Goal: Task Accomplishment & Management: Use online tool/utility

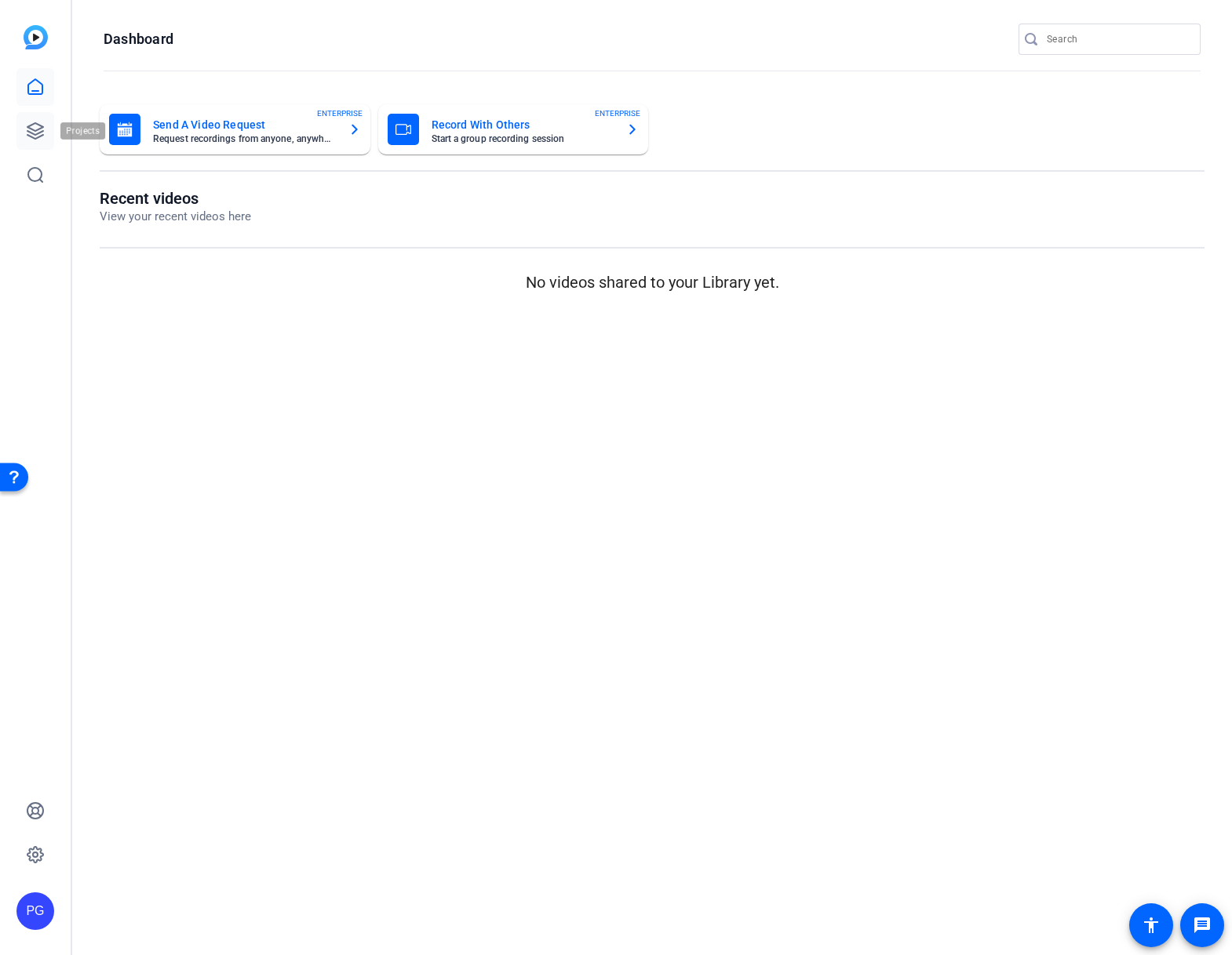
click at [36, 132] on icon at bounding box center [35, 130] width 19 height 19
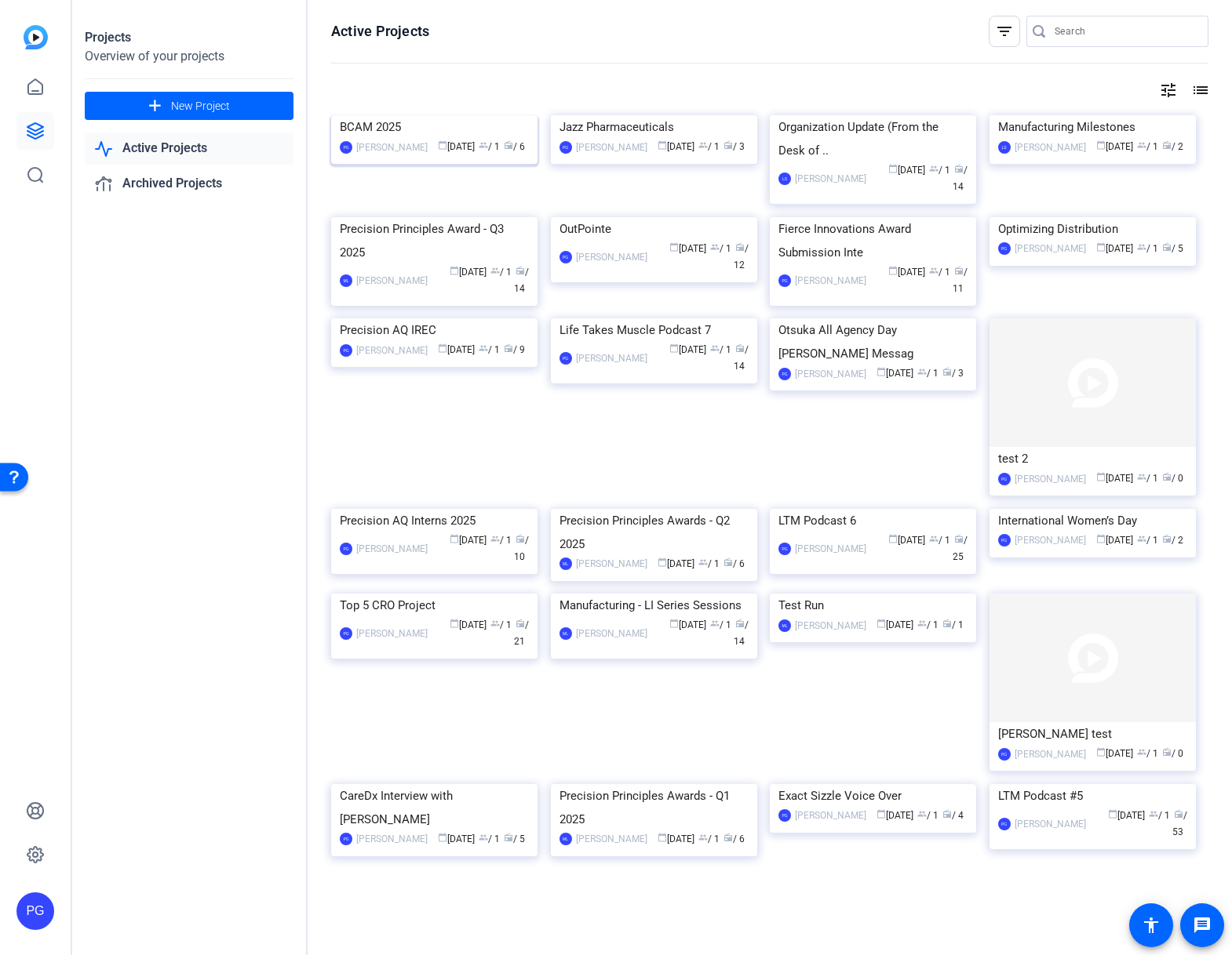
click at [460, 115] on img at bounding box center [434, 115] width 206 height 0
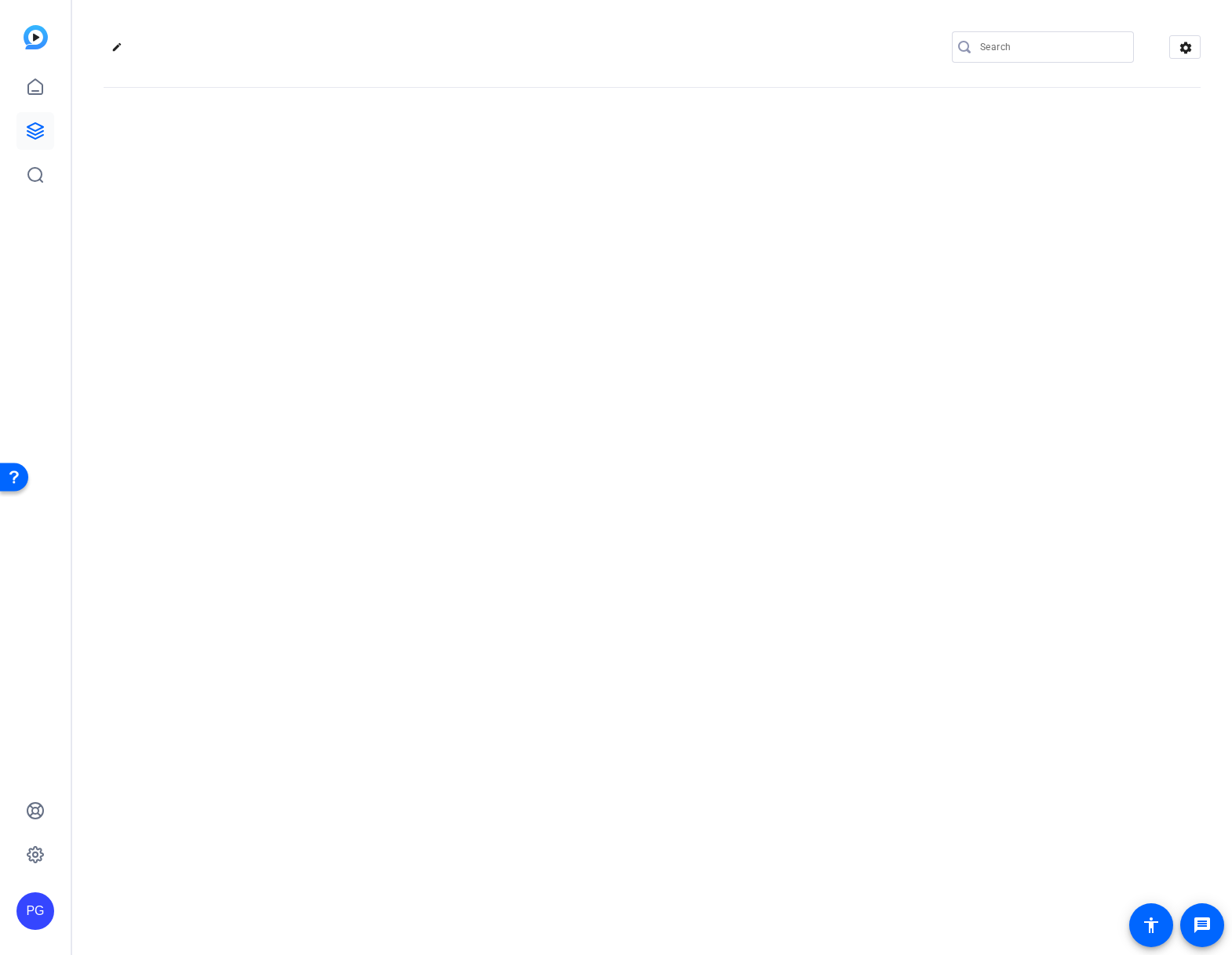
click at [460, 163] on div "edit settings" at bounding box center [652, 477] width 1160 height 955
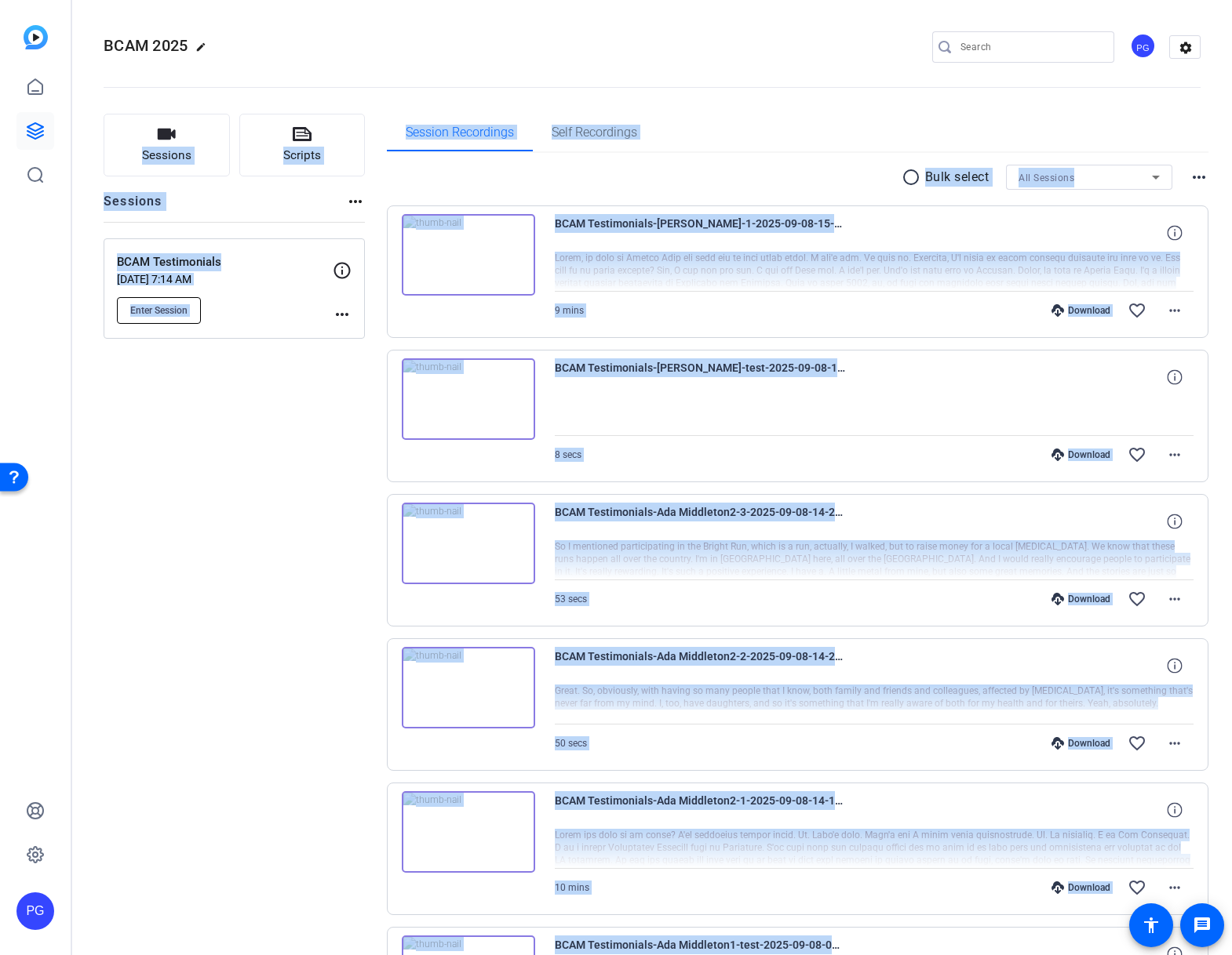
click at [172, 316] on span "Enter Session" at bounding box center [159, 311] width 57 height 13
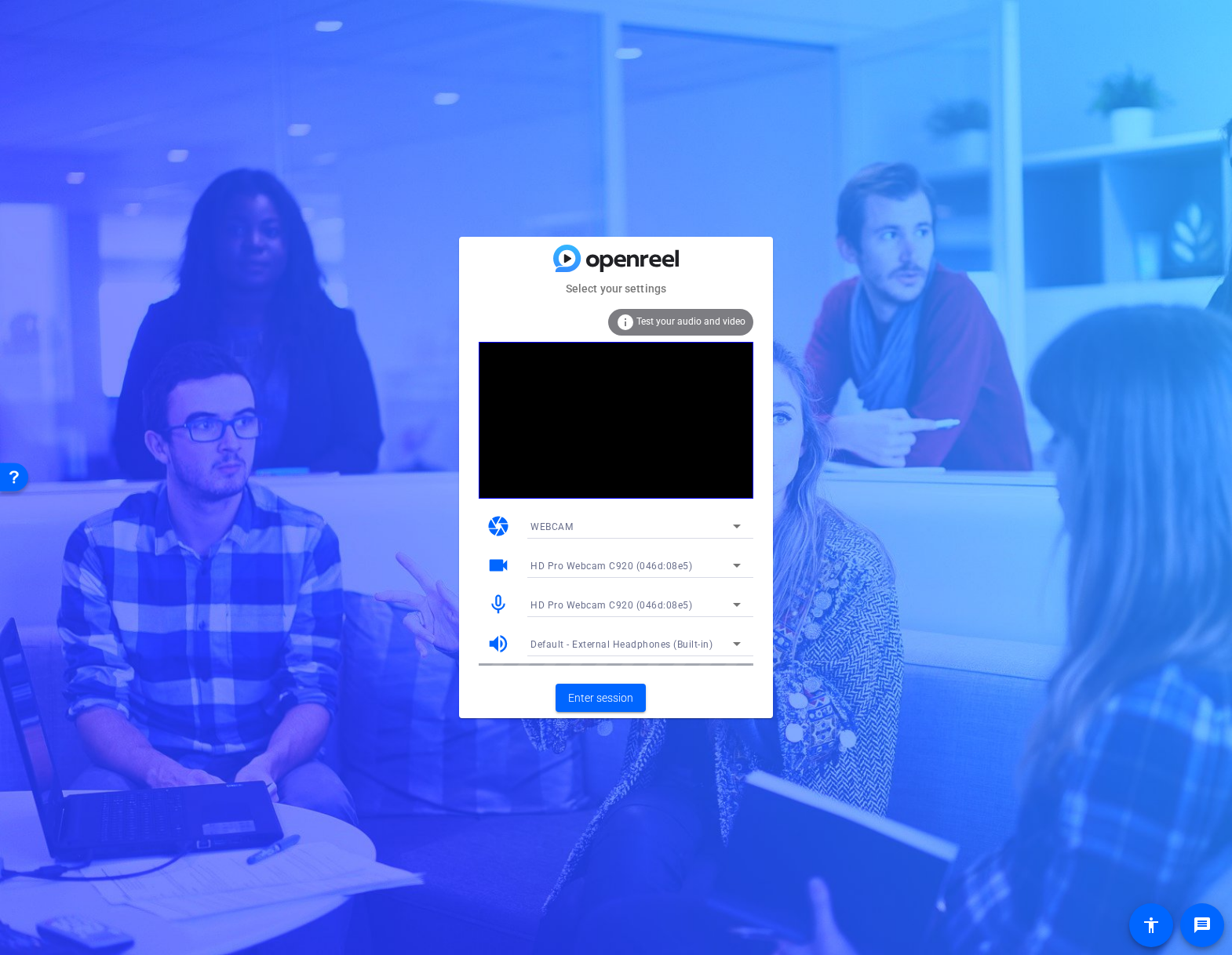
click at [737, 603] on icon at bounding box center [736, 605] width 19 height 19
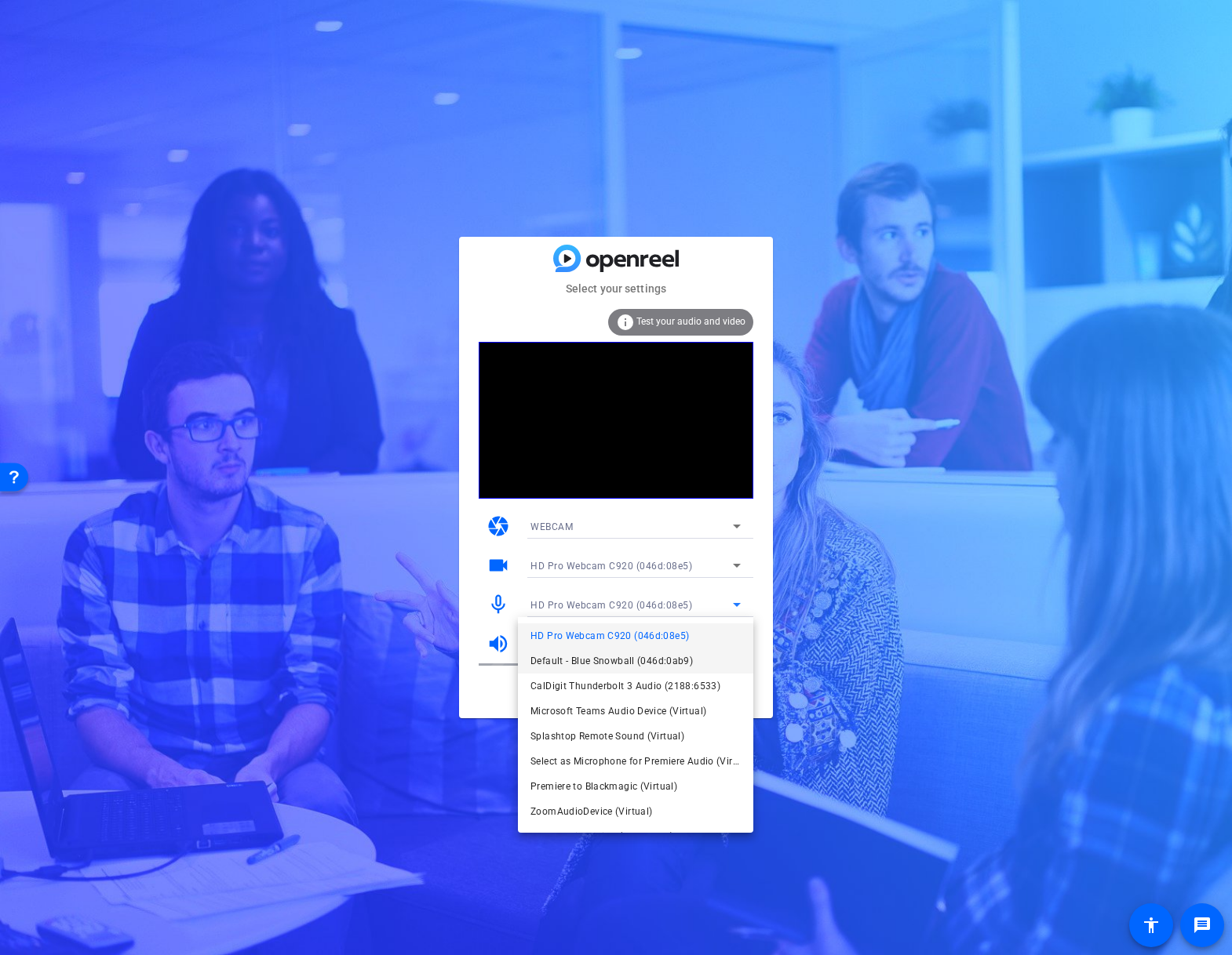
click at [614, 661] on span "Default - Blue Snowball (046d:0ab9)" at bounding box center [611, 661] width 162 height 19
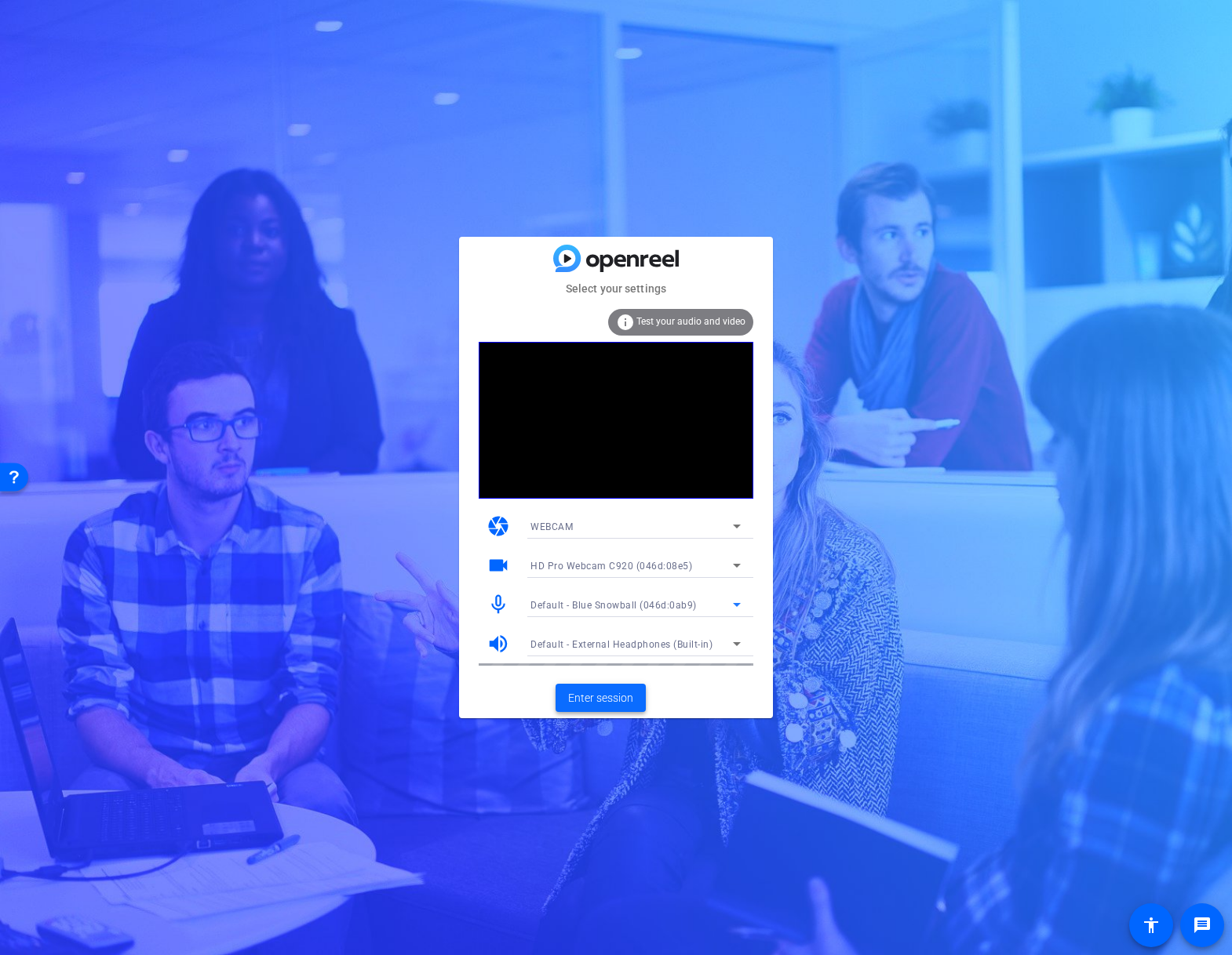
click at [607, 698] on span "Enter session" at bounding box center [600, 699] width 65 height 16
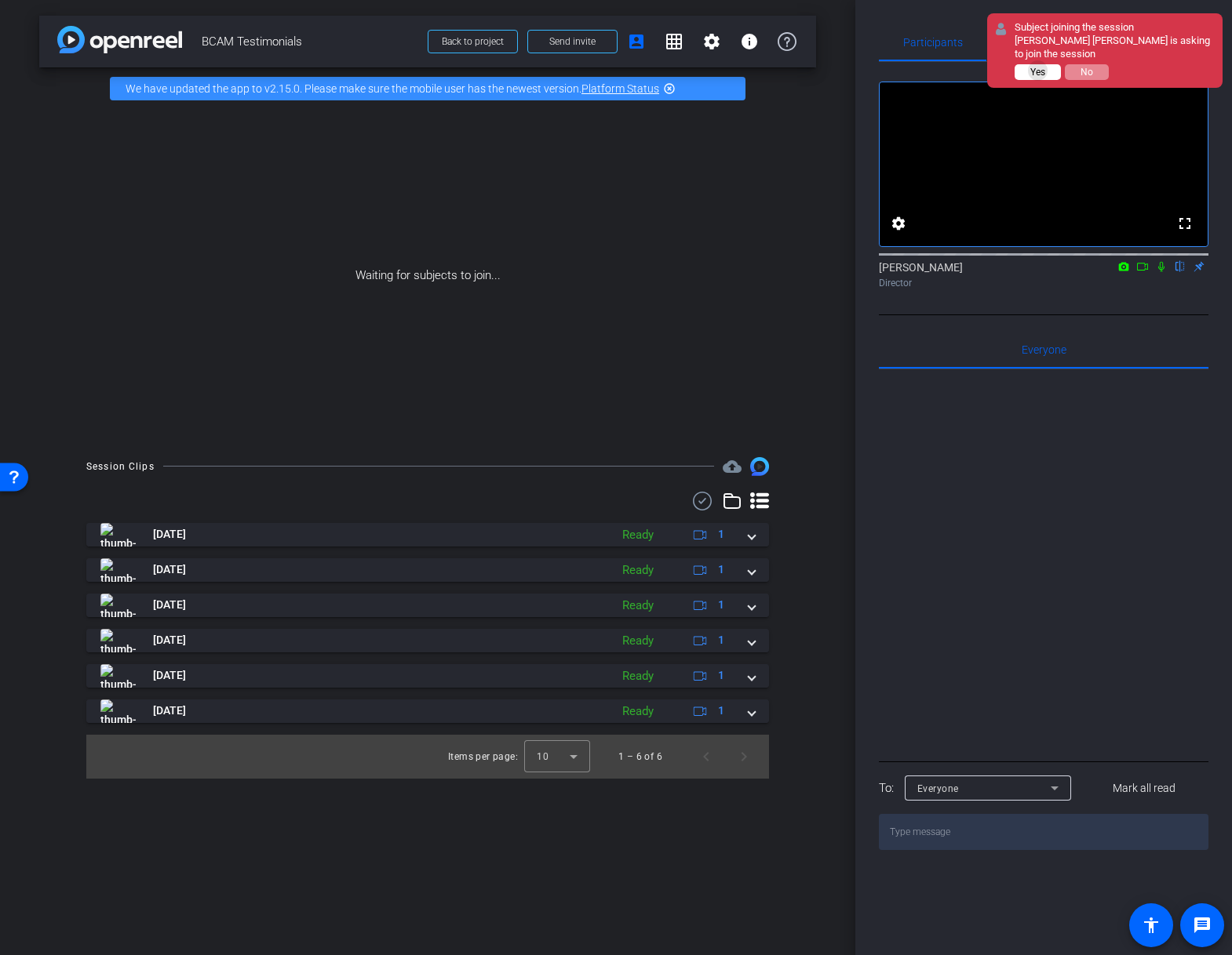
click at [1042, 67] on span "Yes" at bounding box center [1038, 72] width 15 height 11
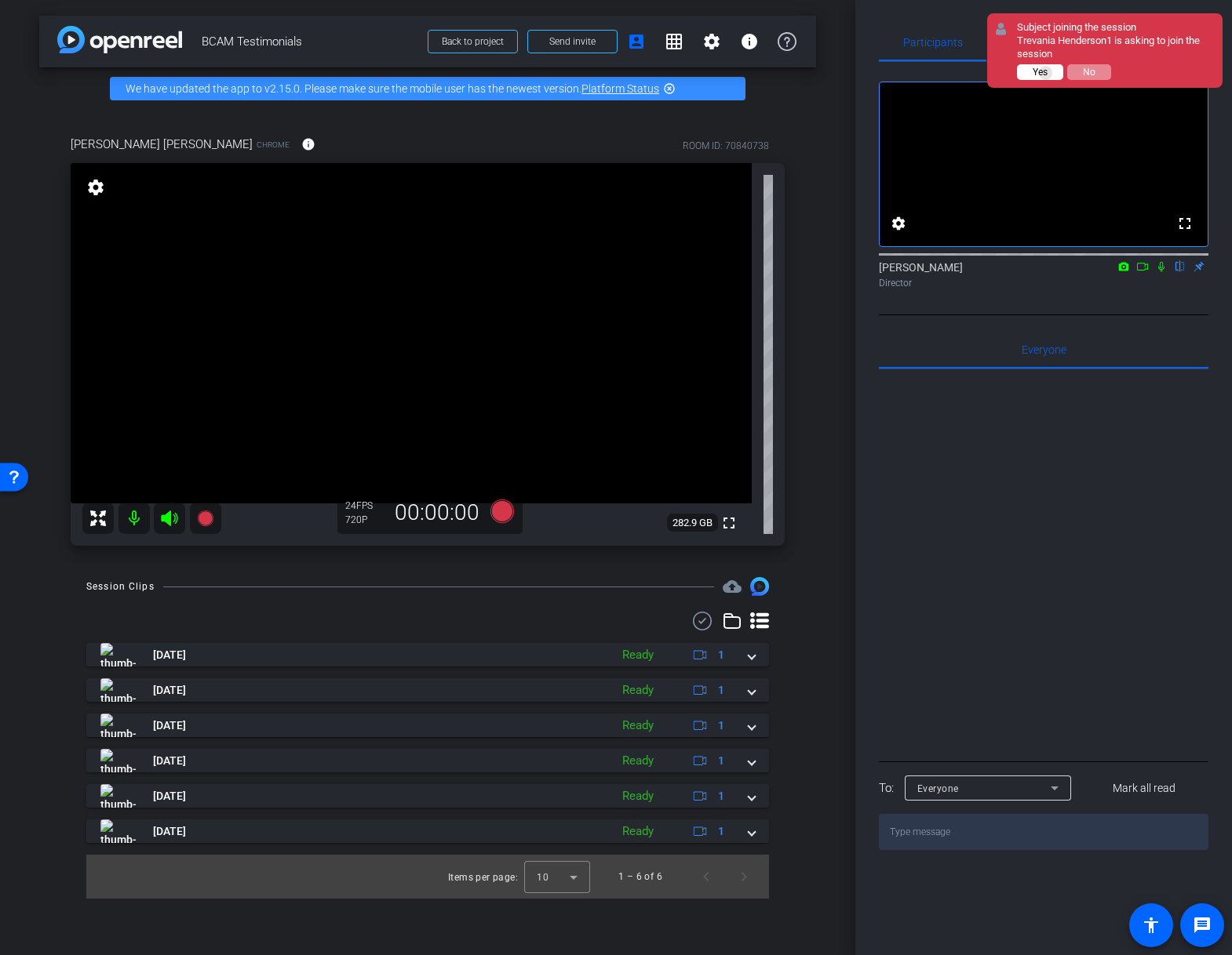
click at [1046, 73] on span "Yes" at bounding box center [1040, 72] width 15 height 11
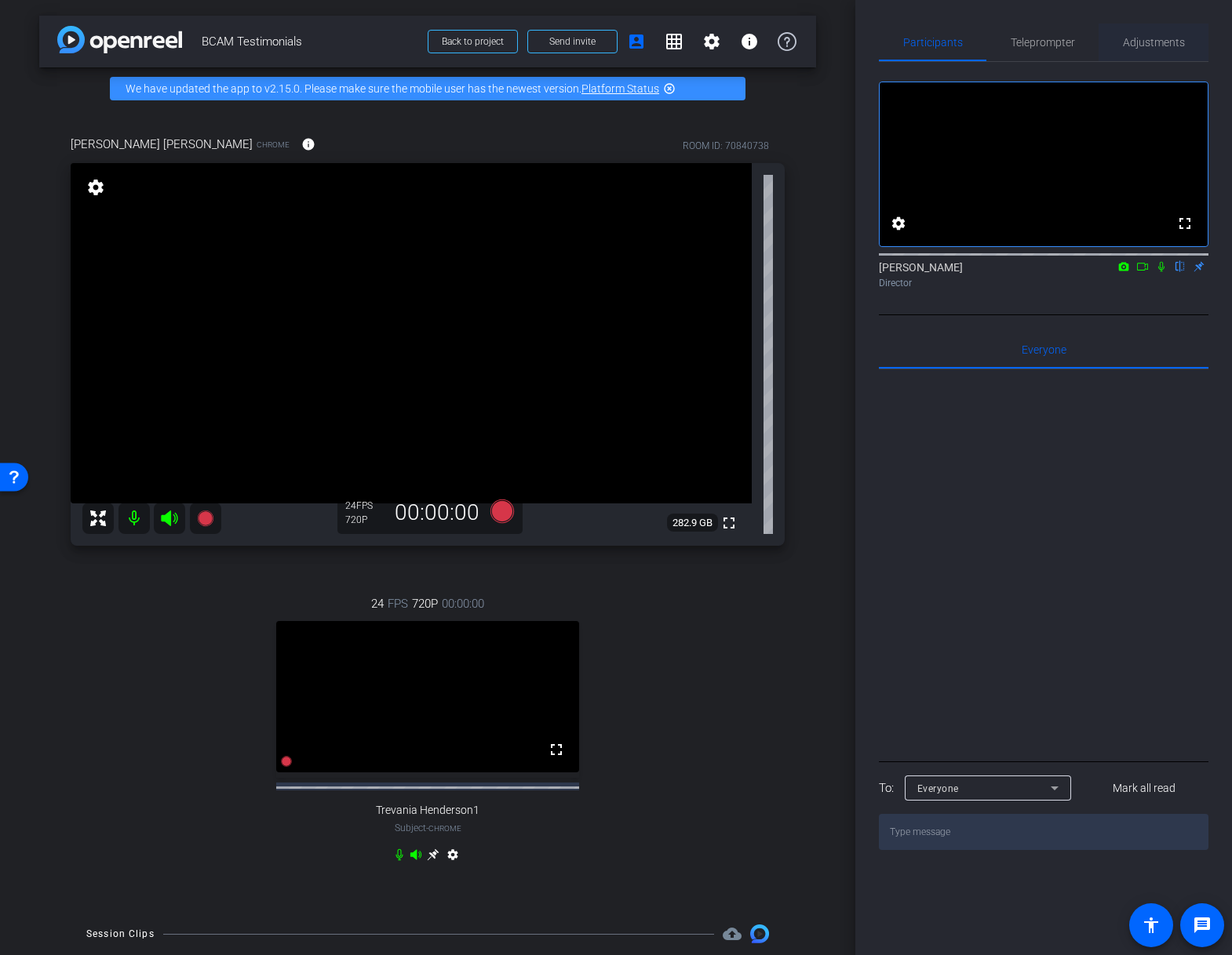
click at [1152, 44] on span "Adjustments" at bounding box center [1154, 42] width 62 height 11
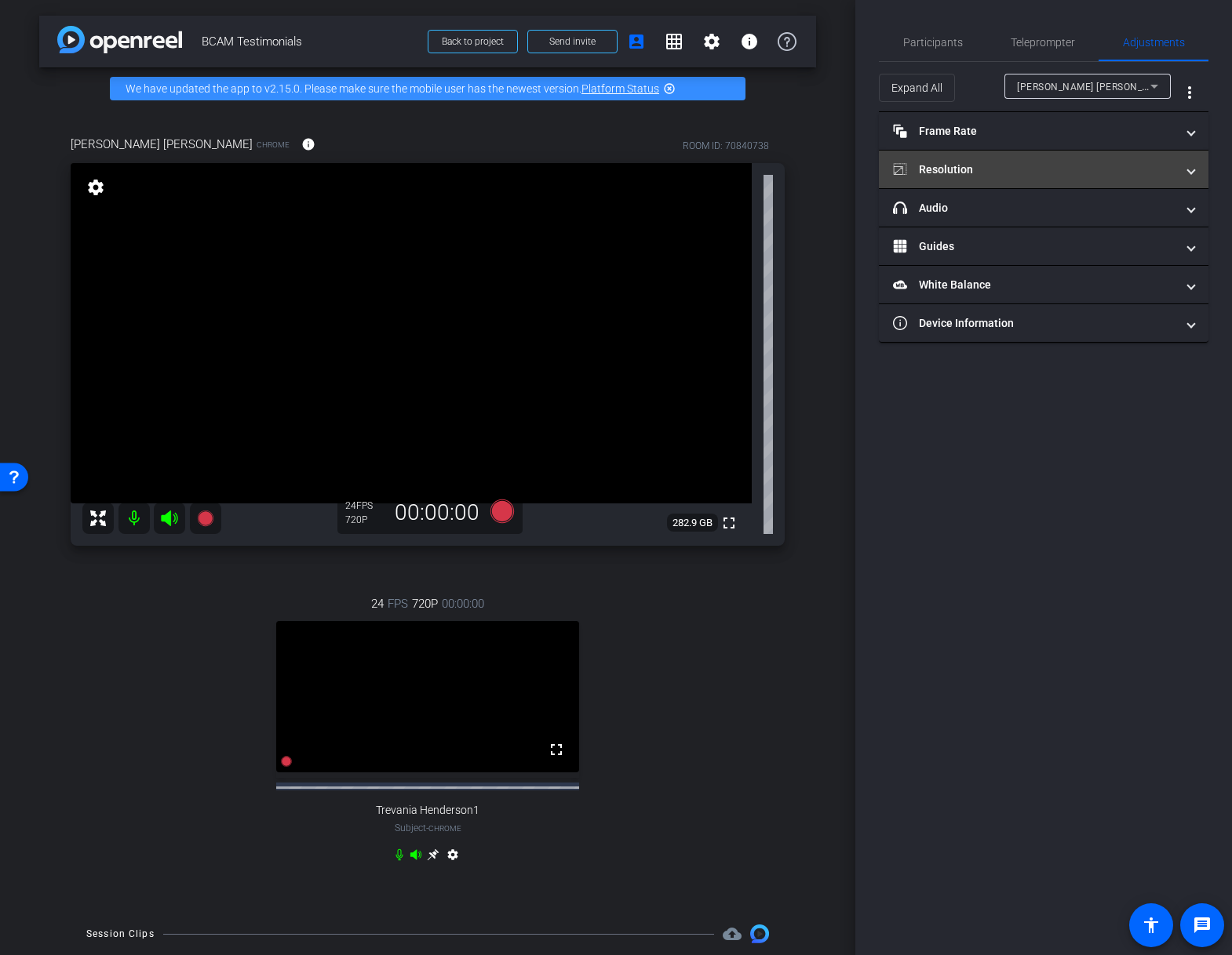
click at [1016, 167] on mat-panel-title "Resolution" at bounding box center [1035, 170] width 283 height 16
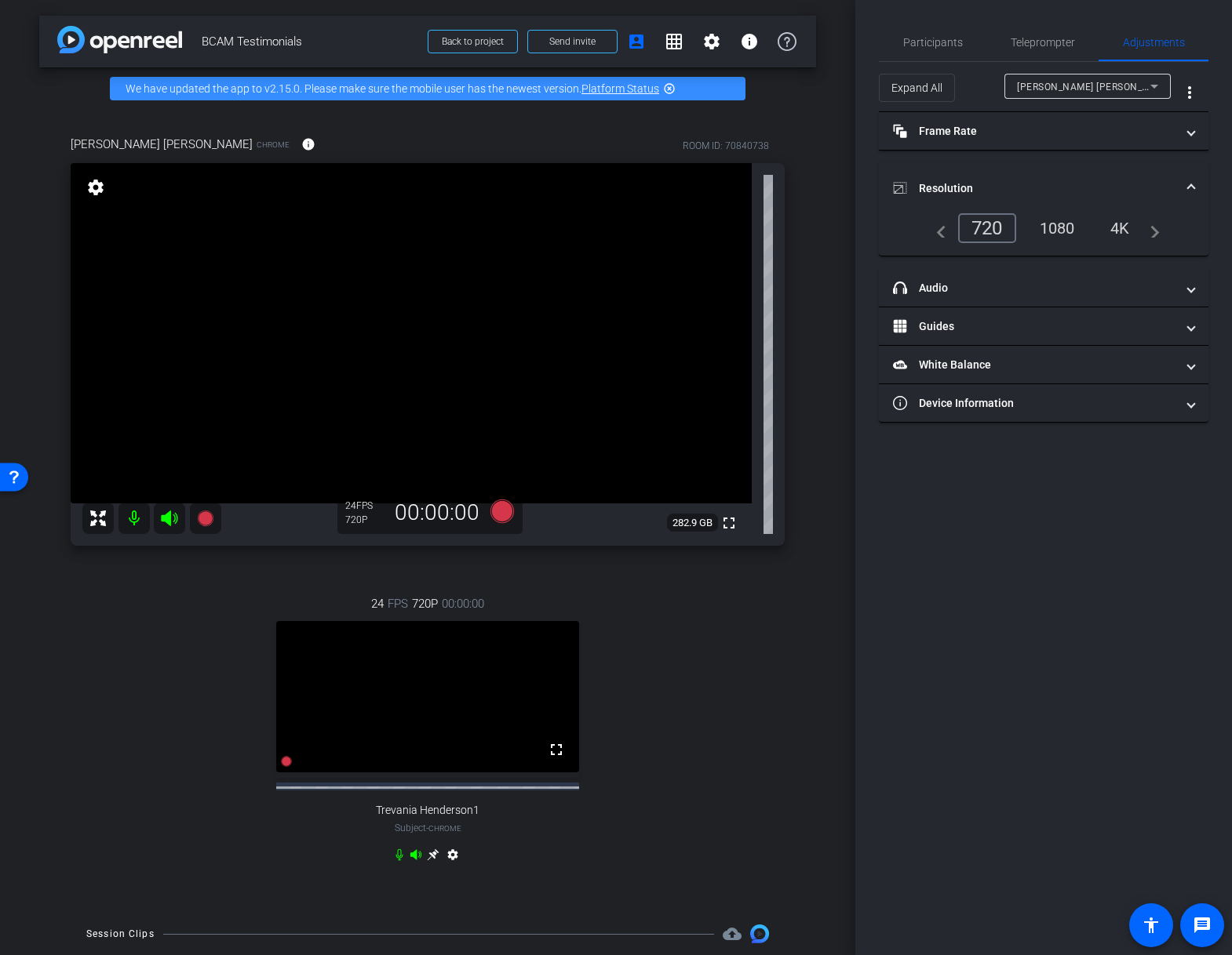
click at [1060, 226] on div "1080" at bounding box center [1057, 228] width 58 height 26
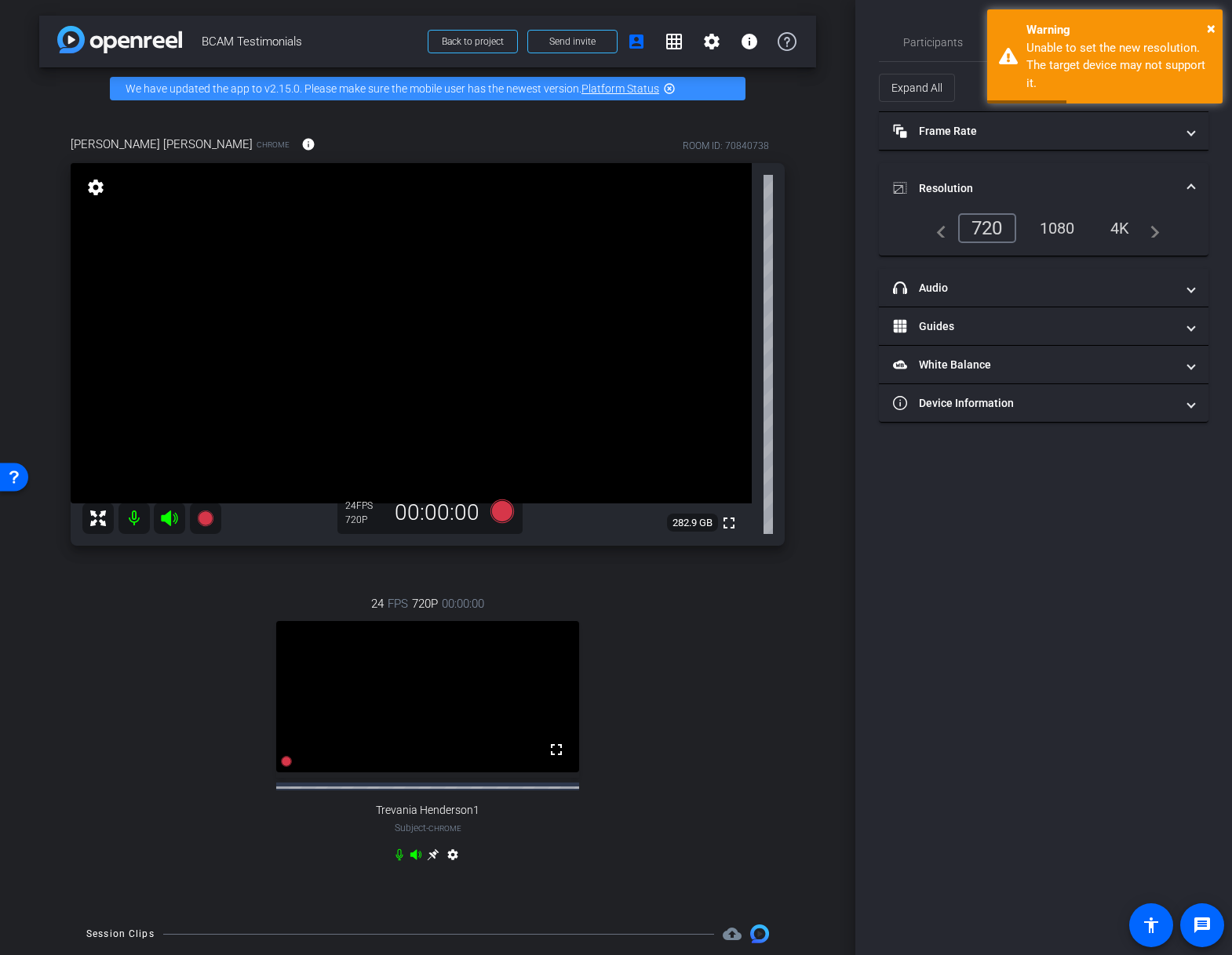
click at [985, 225] on div "720" at bounding box center [987, 228] width 58 height 30
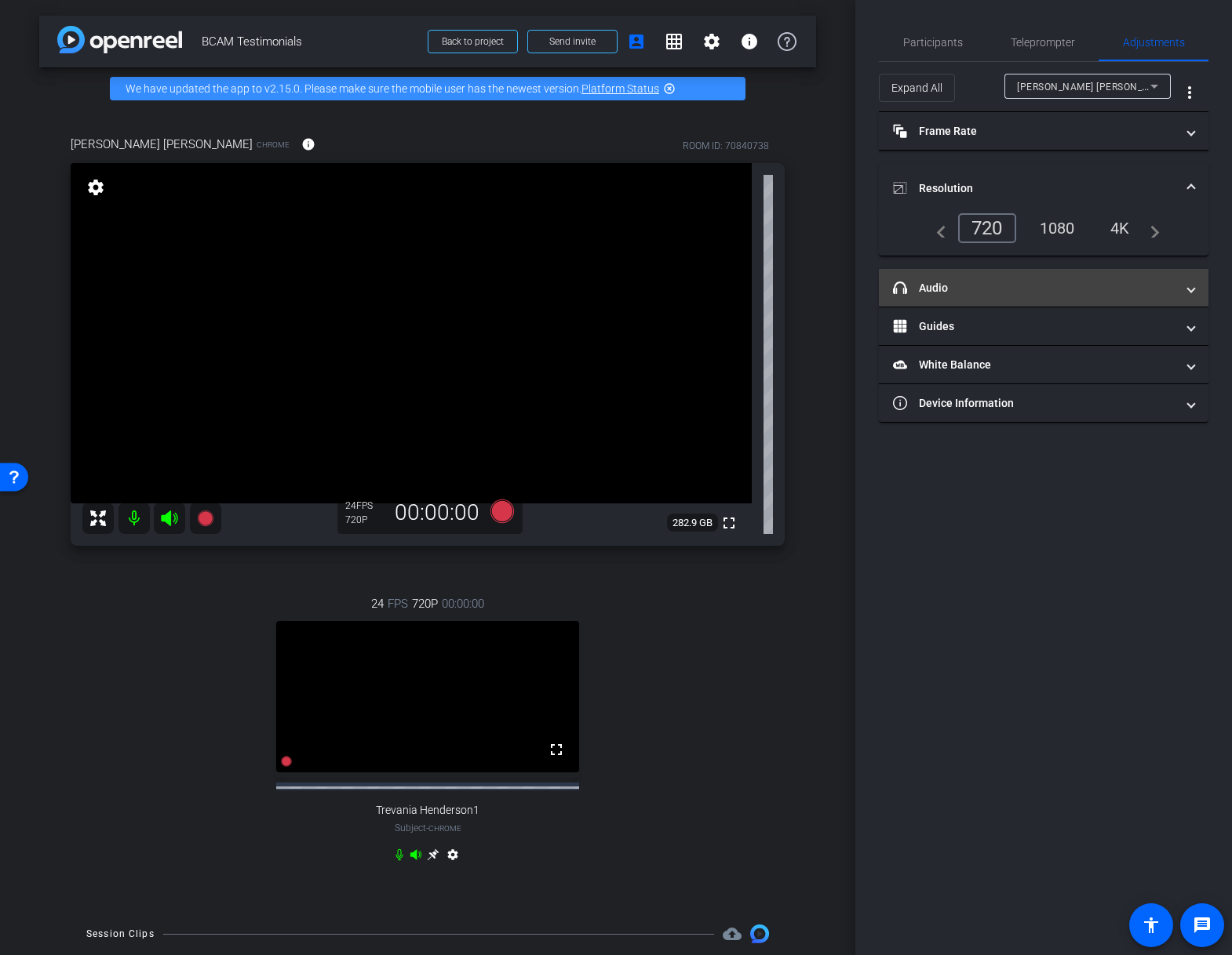
click at [991, 285] on mat-panel-title "headphone icon Audio" at bounding box center [1035, 288] width 283 height 16
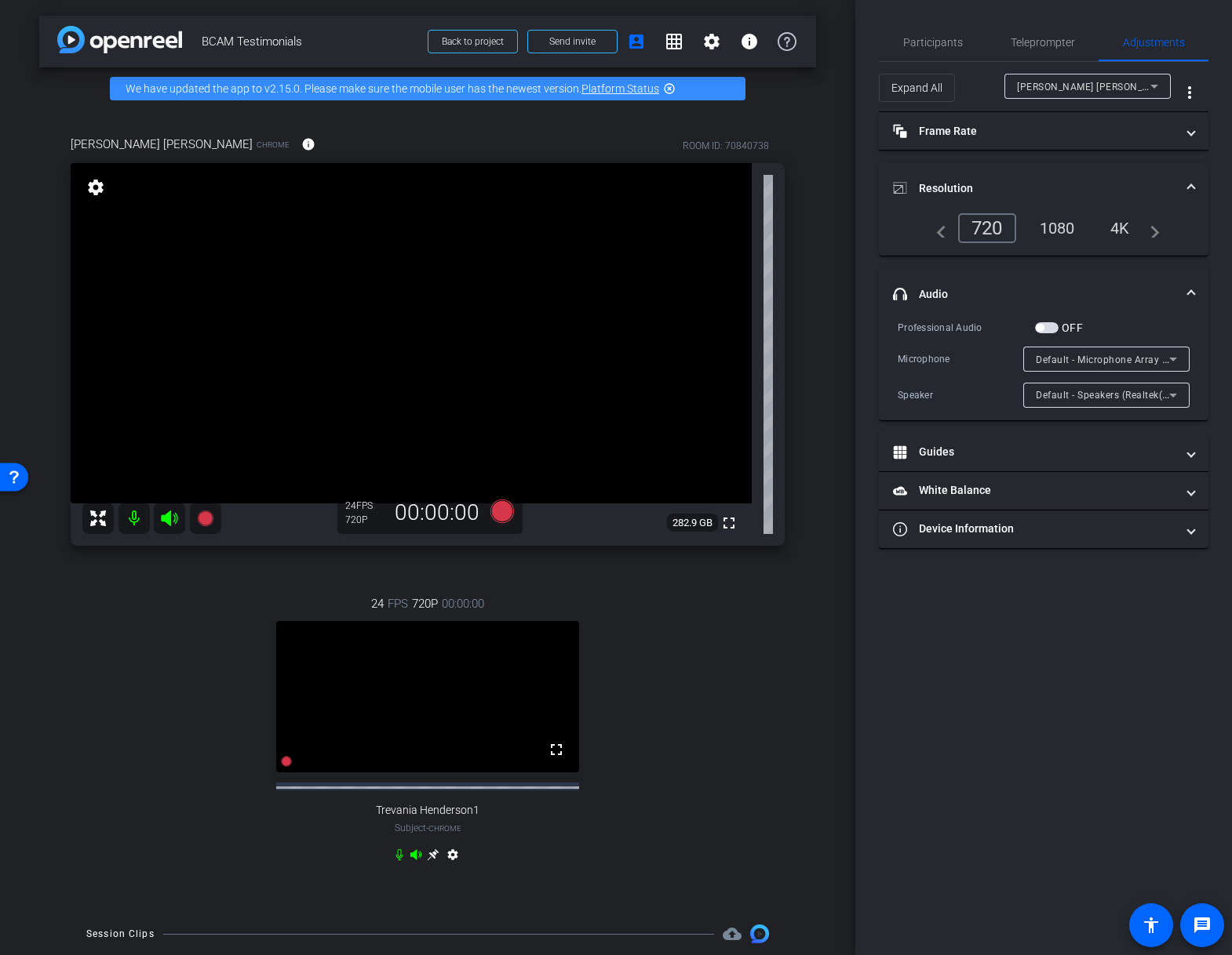
click at [910, 620] on div "Participants Teleprompter Adjustments settings [PERSON_NAME] flip Director Ever…" at bounding box center [1043, 477] width 377 height 955
click at [643, 618] on div "24 FPS 720P 00:00:00 fullscreen Trevania Henderson1 Subject - Chrome settings" at bounding box center [427, 731] width 714 height 324
click at [686, 603] on div "24 FPS 720P 00:00:00 fullscreen Trevania Henderson1 Subject - Chrome settings" at bounding box center [427, 731] width 714 height 324
click at [502, 509] on icon at bounding box center [502, 512] width 24 height 24
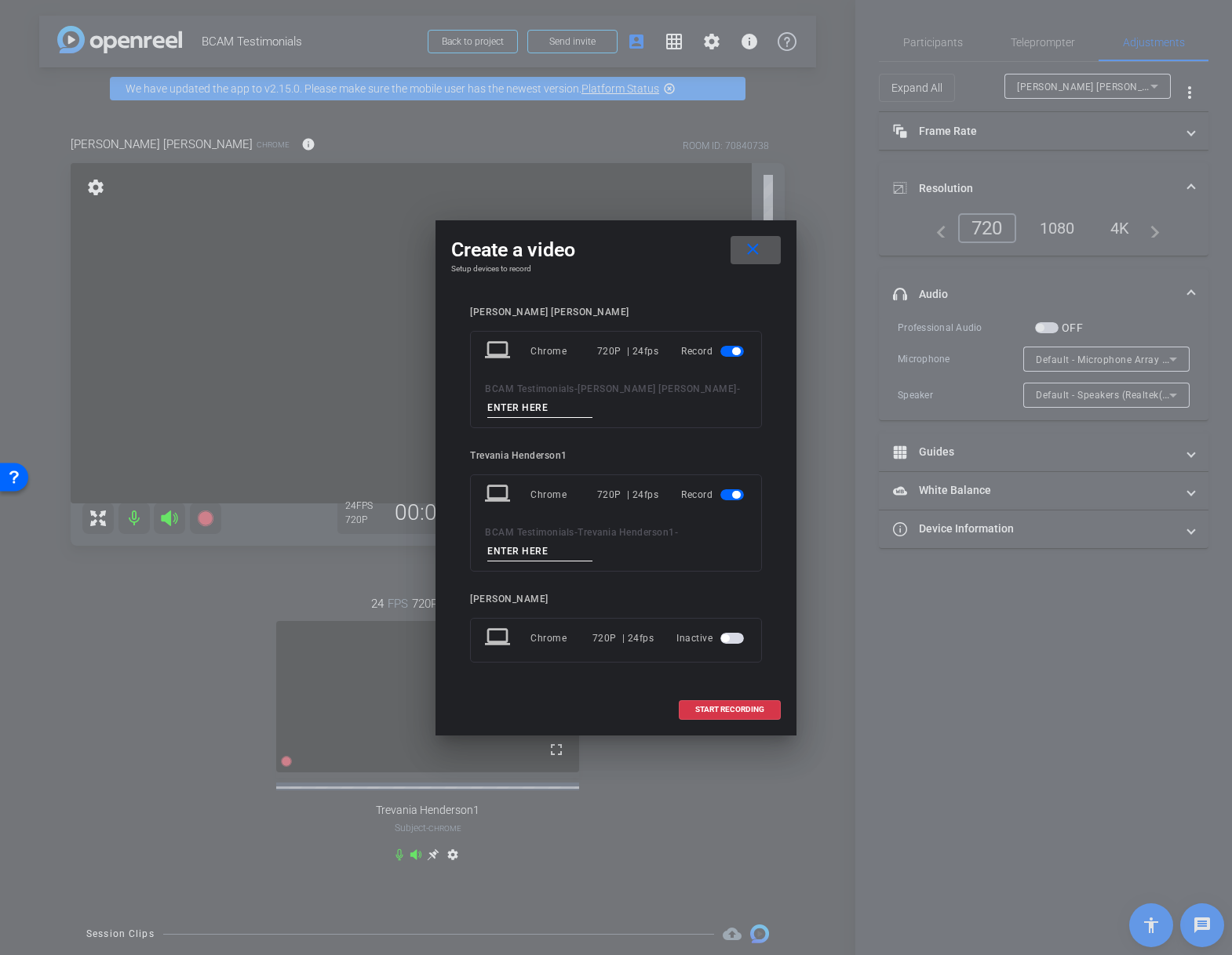
click at [523, 408] on input at bounding box center [539, 408] width 105 height 19
type input "test"
click at [506, 543] on input at bounding box center [539, 551] width 105 height 19
type input "1"
click at [740, 706] on span "START RECORDING" at bounding box center [730, 710] width 69 height 8
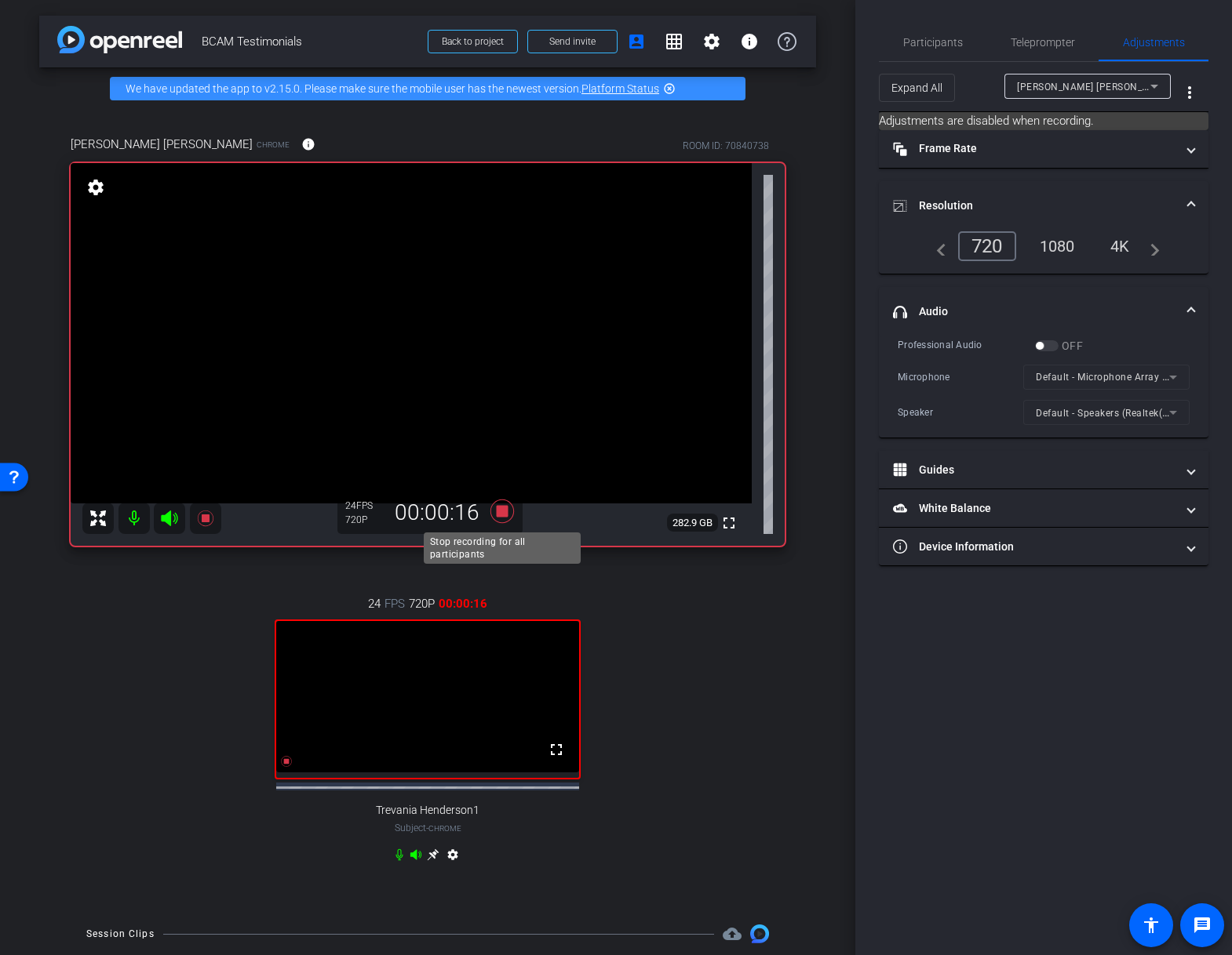
click at [501, 512] on icon at bounding box center [502, 512] width 24 height 24
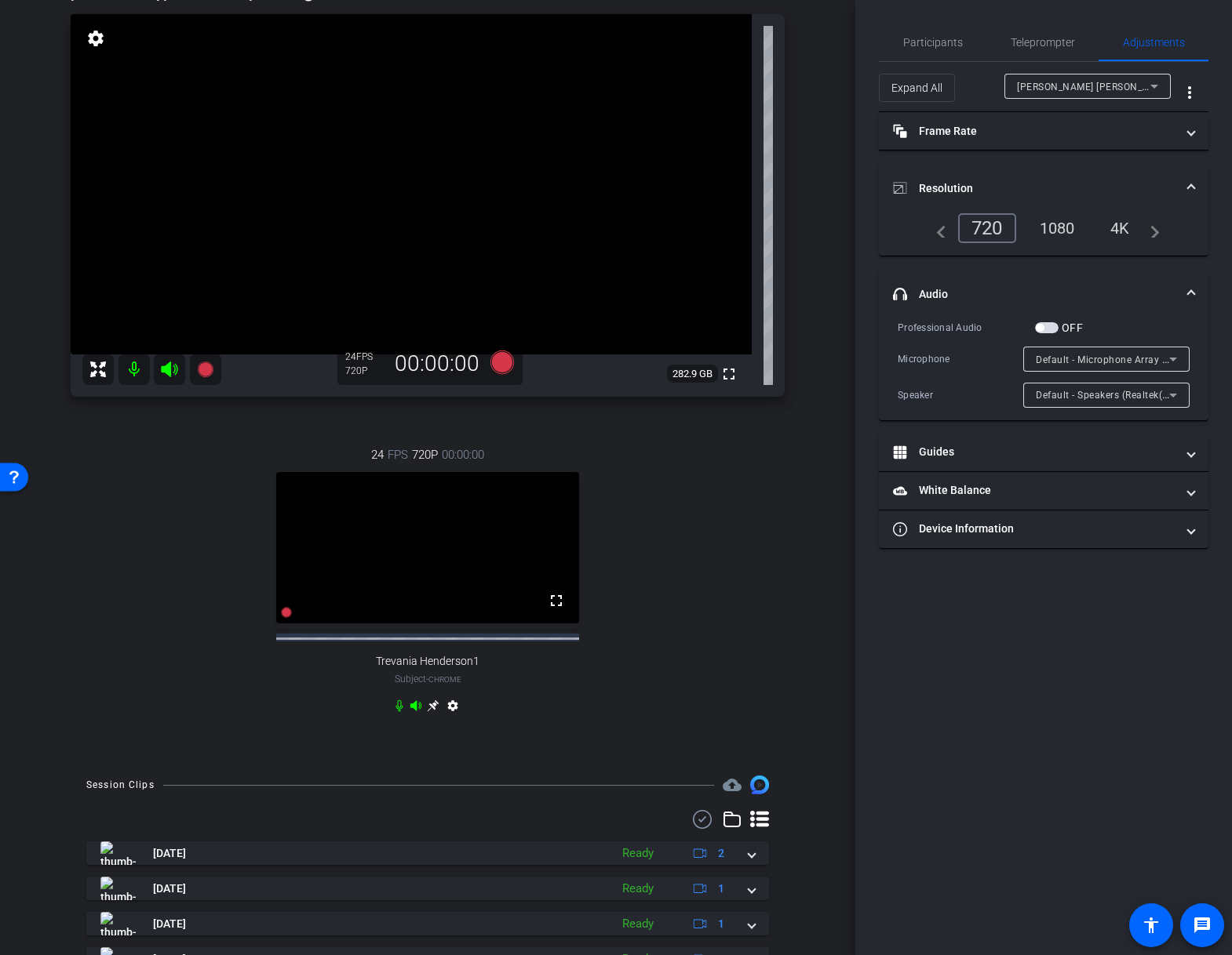
scroll to position [153, 0]
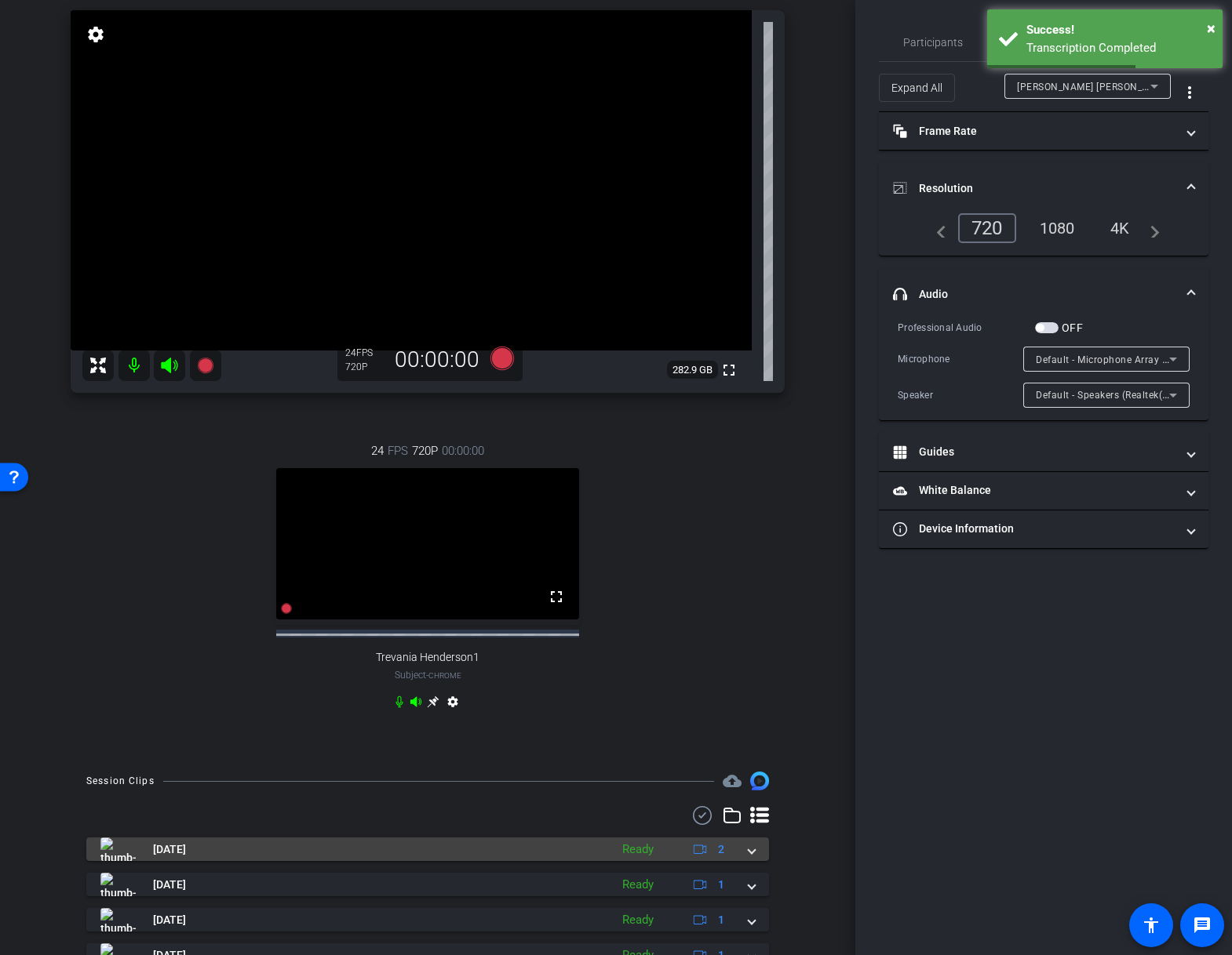
click at [115, 861] on img at bounding box center [118, 849] width 36 height 24
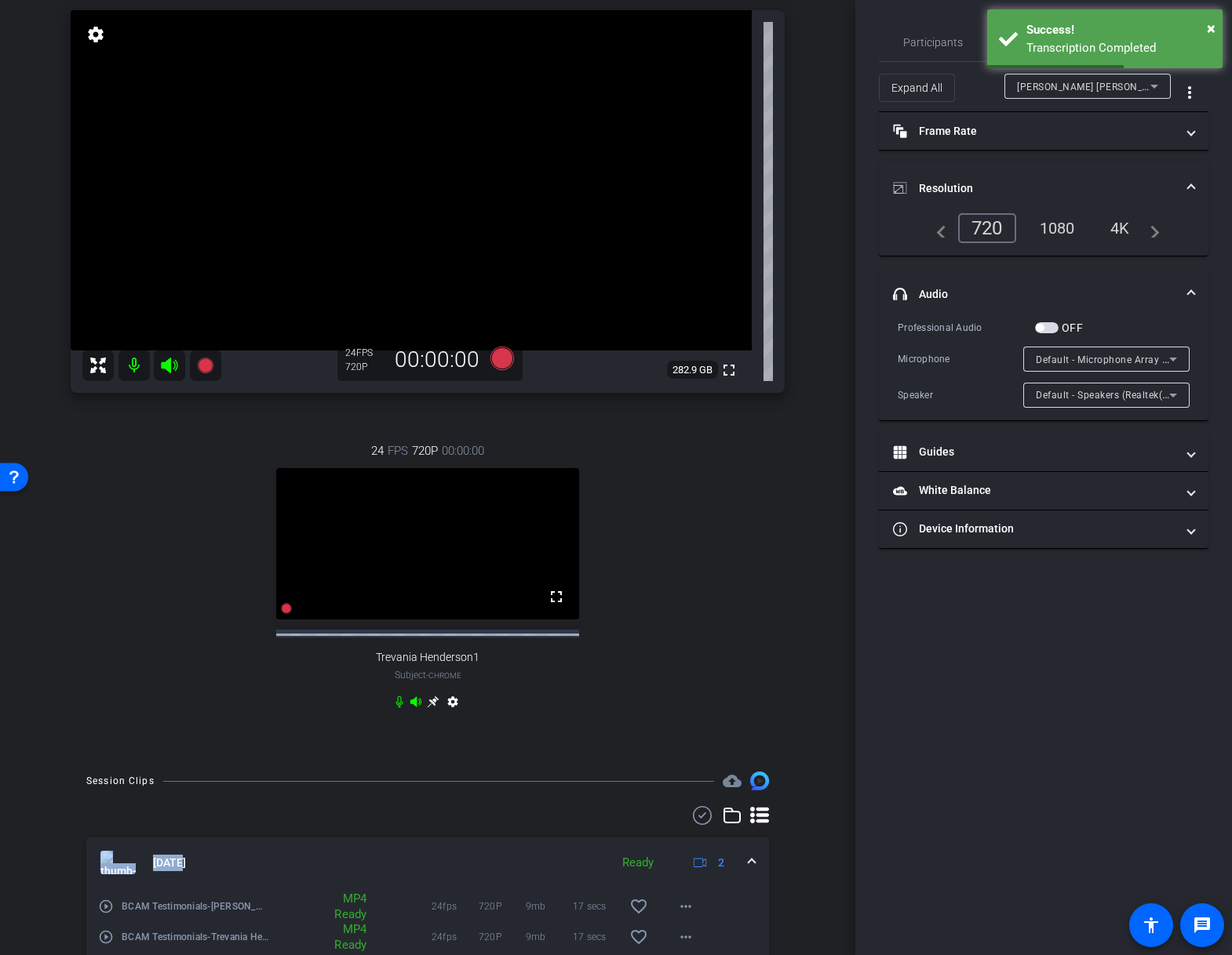
click at [115, 862] on mat-expansion-panel-header "[DATE] Ready 2" at bounding box center [428, 862] width 683 height 50
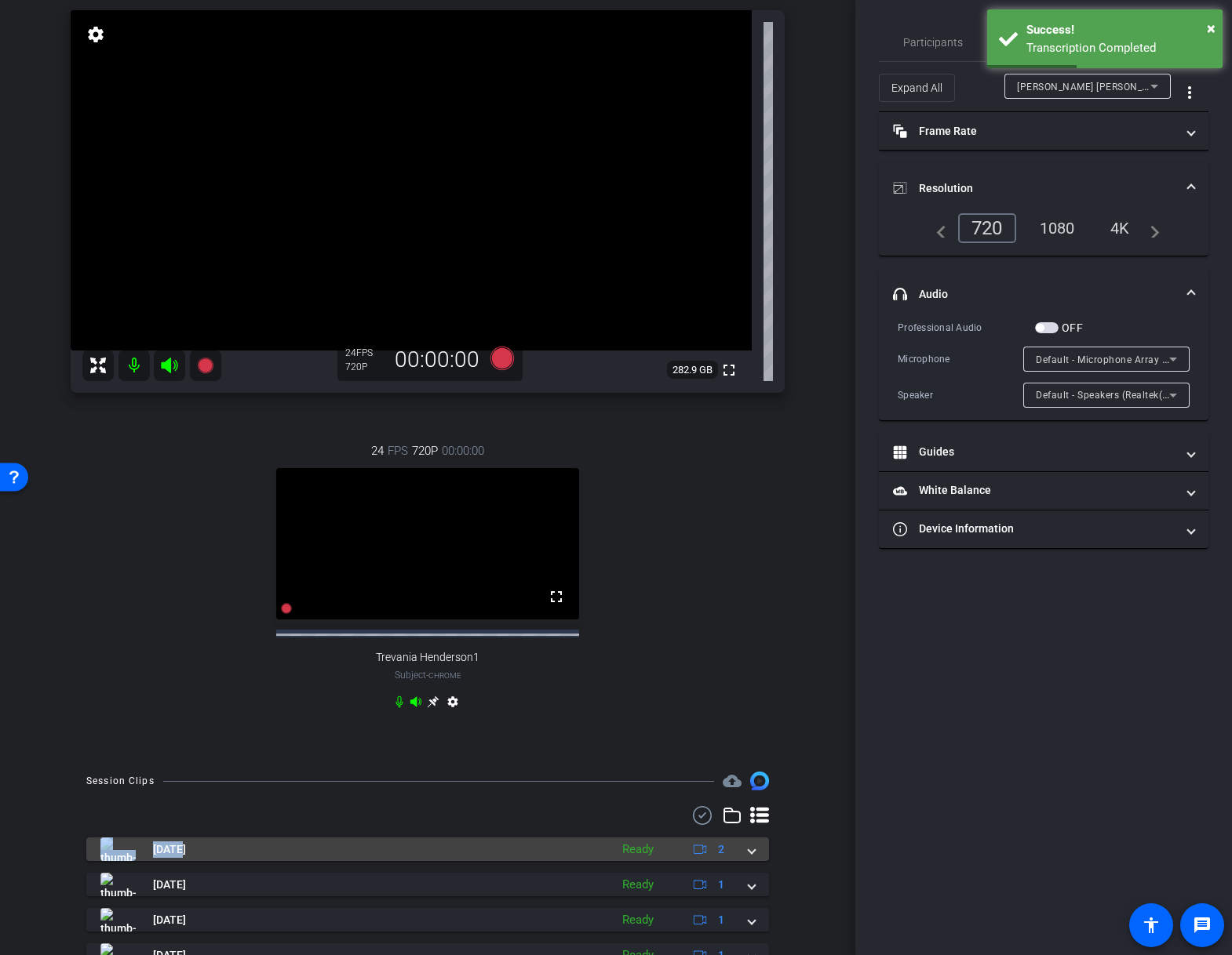
click at [114, 861] on img at bounding box center [118, 849] width 36 height 24
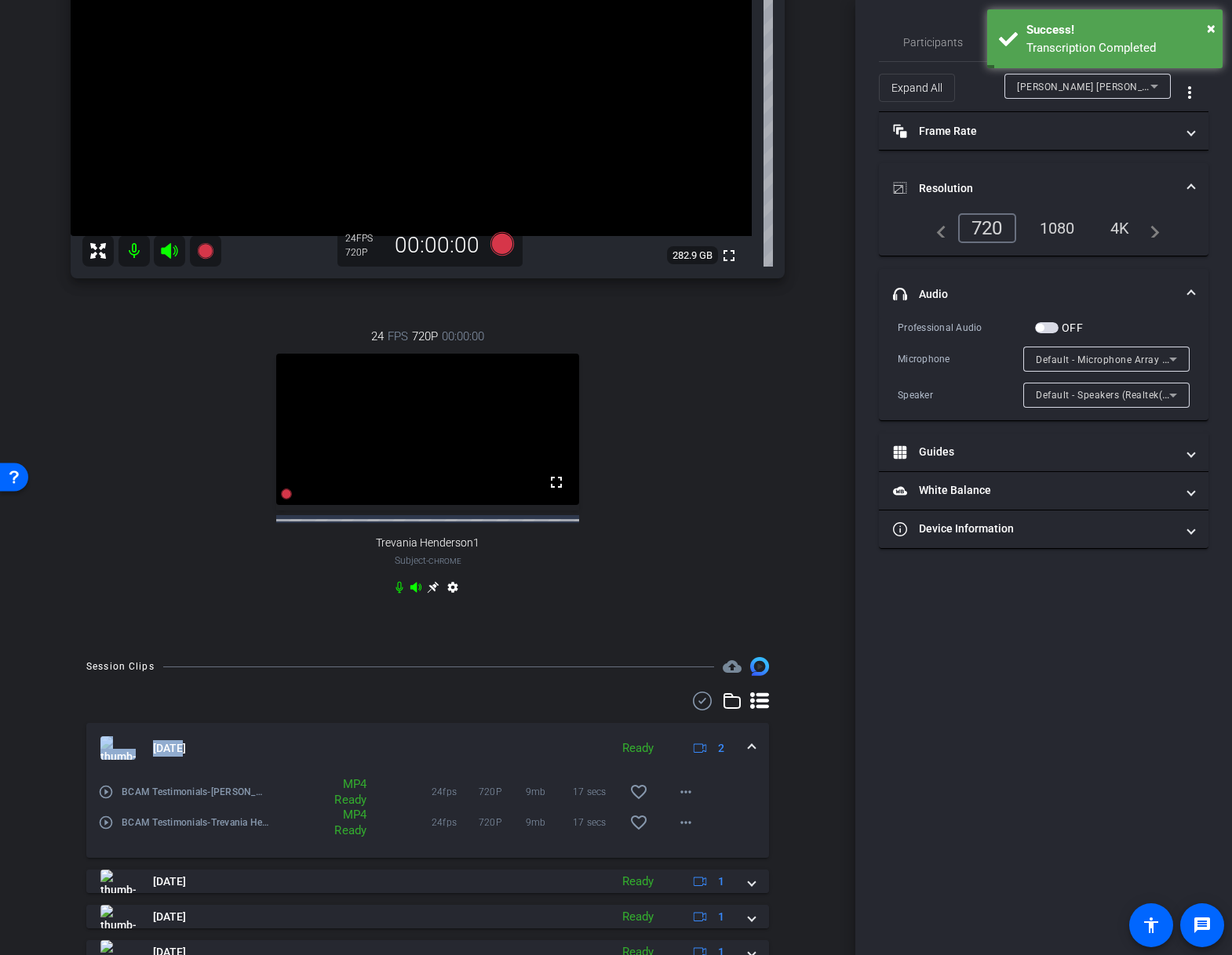
scroll to position [272, 0]
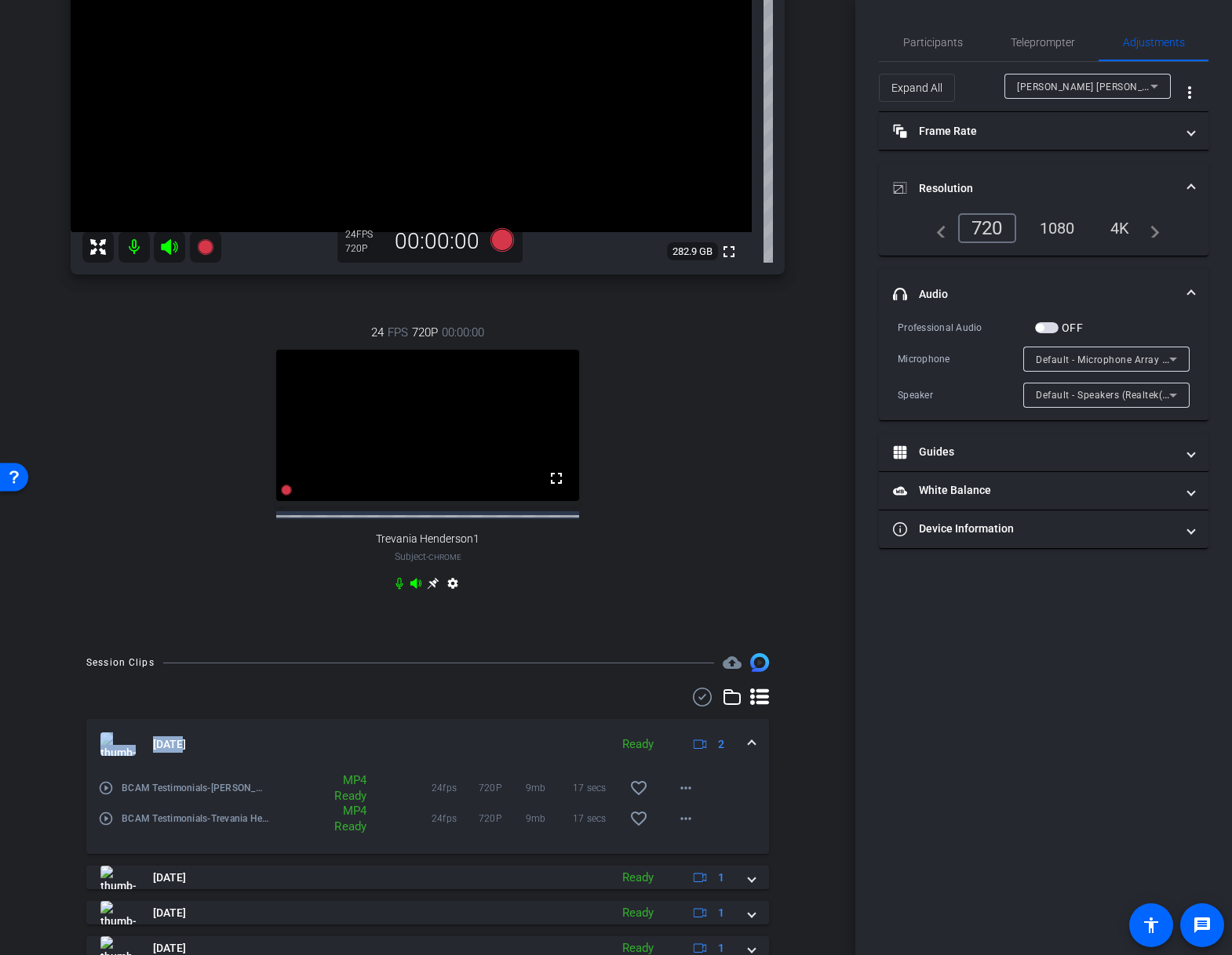
click at [104, 796] on mat-icon "play_circle_outline" at bounding box center [105, 788] width 16 height 16
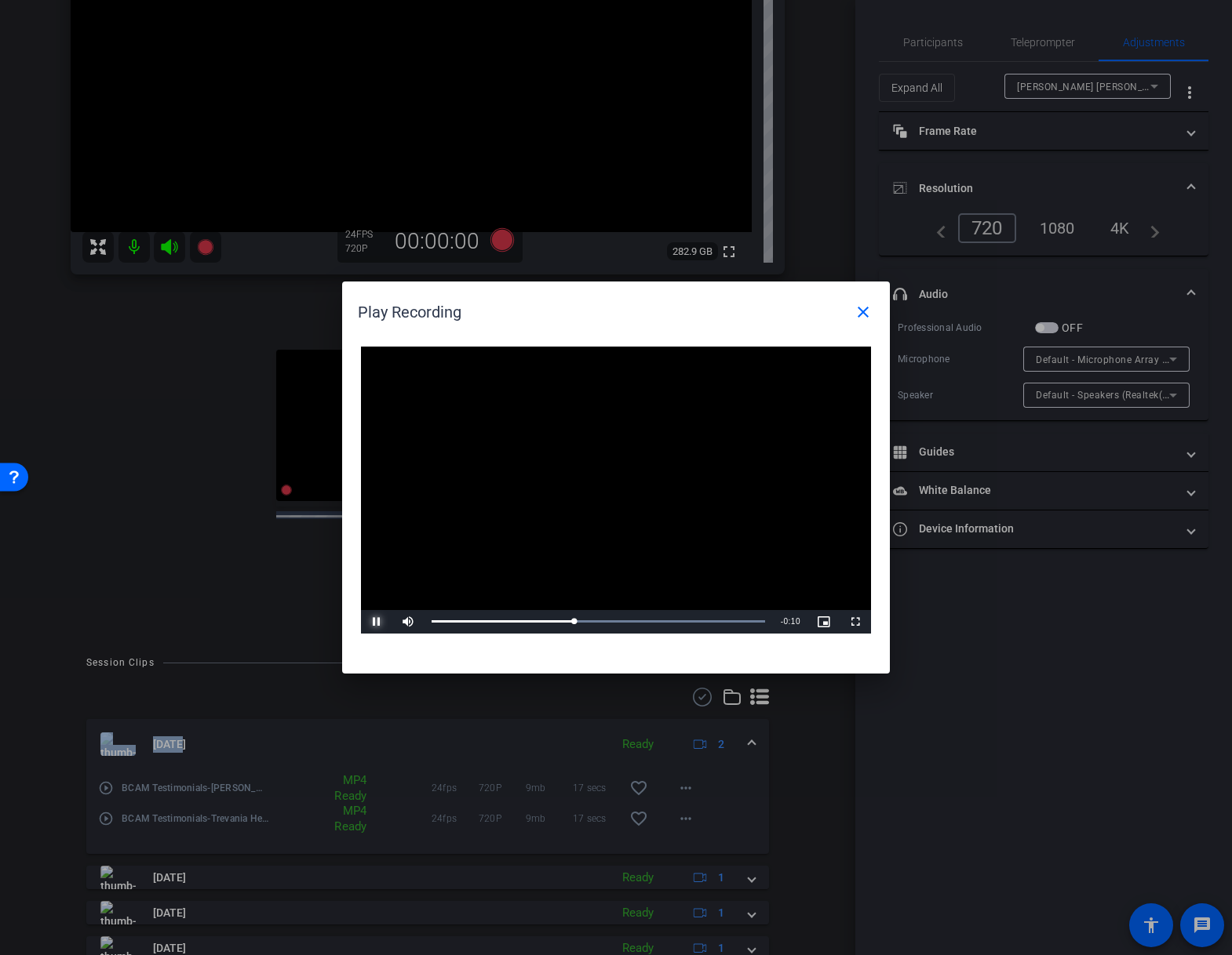
click at [376, 622] on span "Video Player" at bounding box center [377, 622] width 31 height 0
click at [864, 311] on mat-icon "close" at bounding box center [863, 312] width 19 height 19
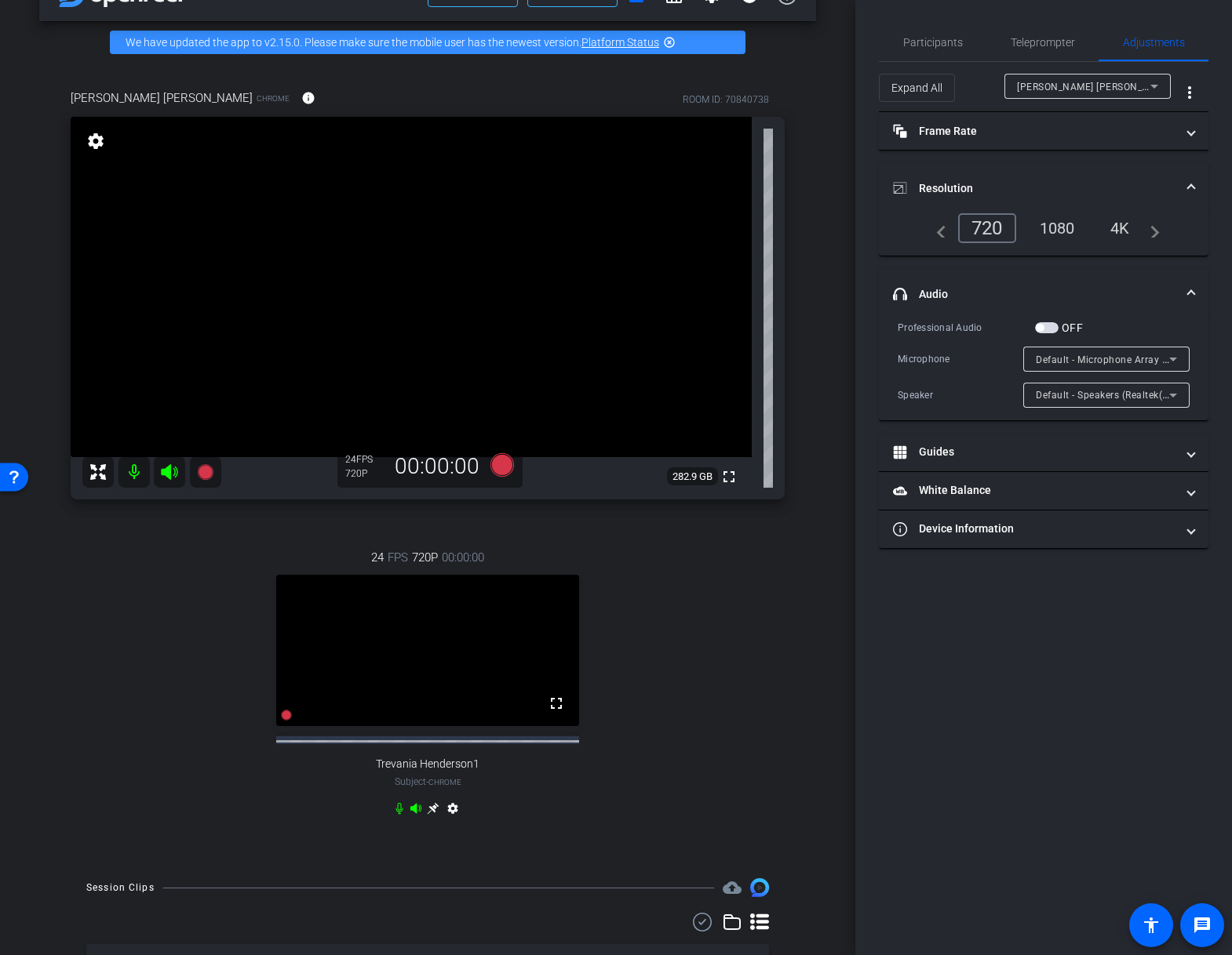
scroll to position [43, 0]
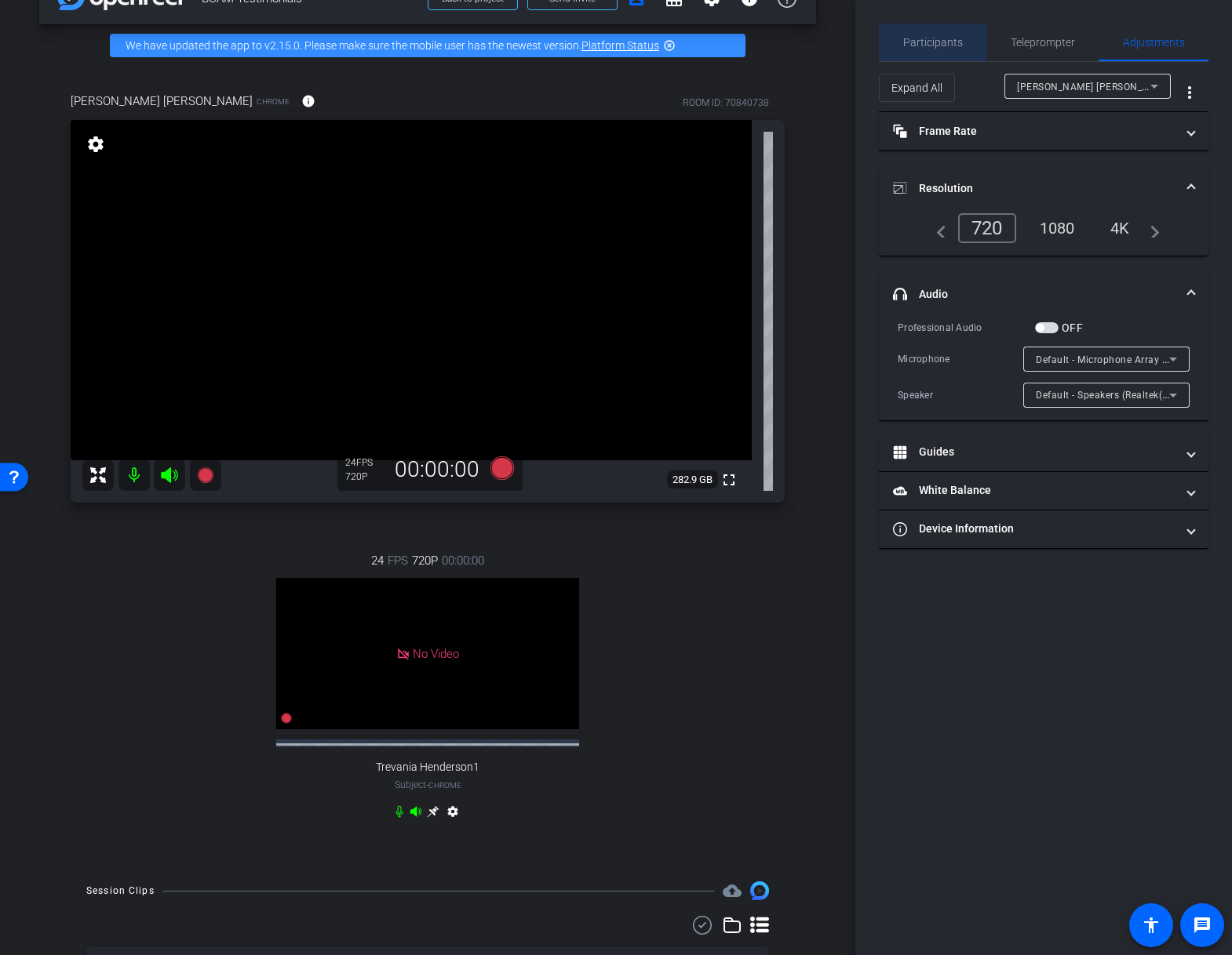
click at [958, 41] on span "Participants" at bounding box center [933, 42] width 59 height 11
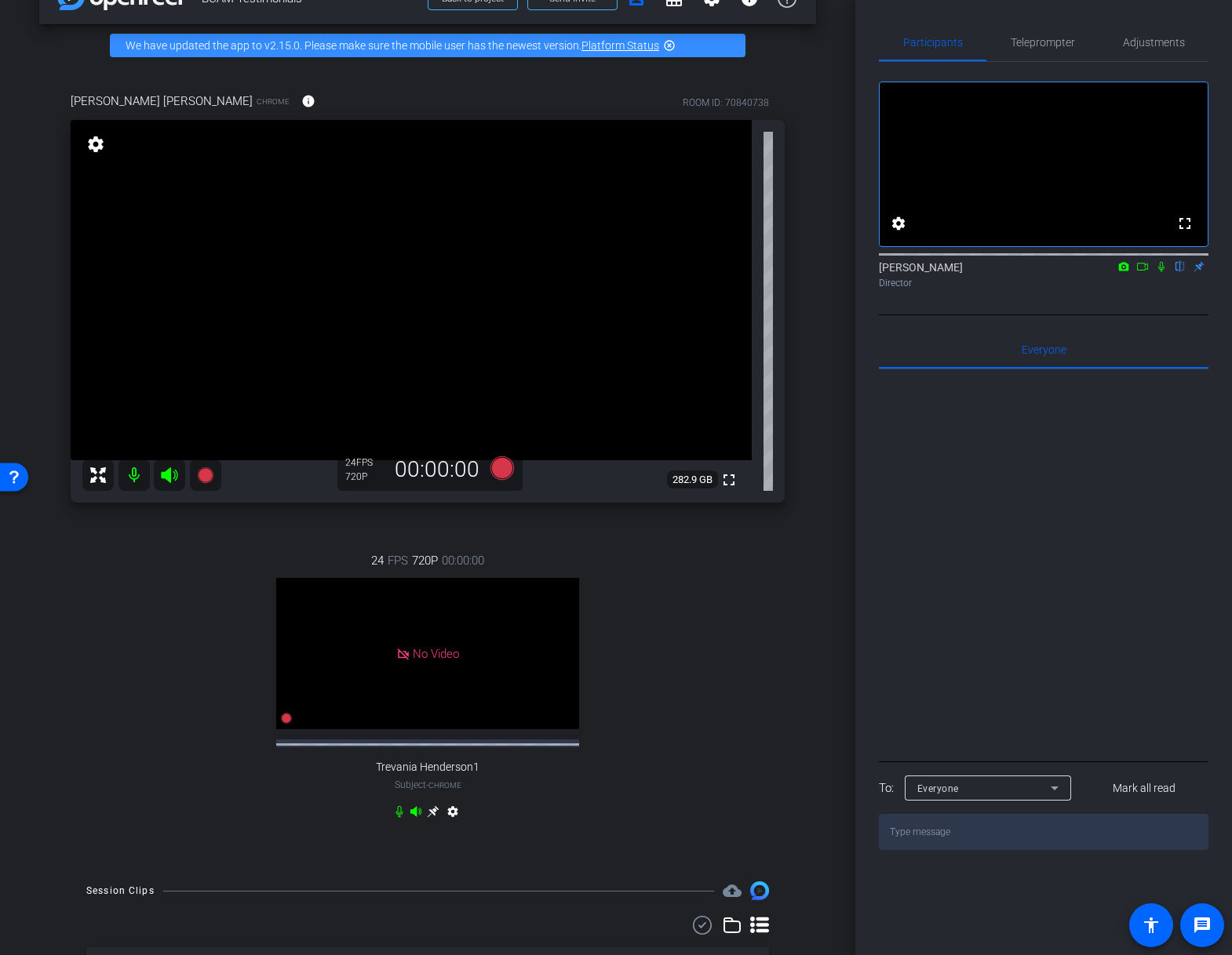
click at [1137, 272] on icon at bounding box center [1143, 266] width 13 height 11
click at [498, 465] on icon at bounding box center [502, 468] width 24 height 24
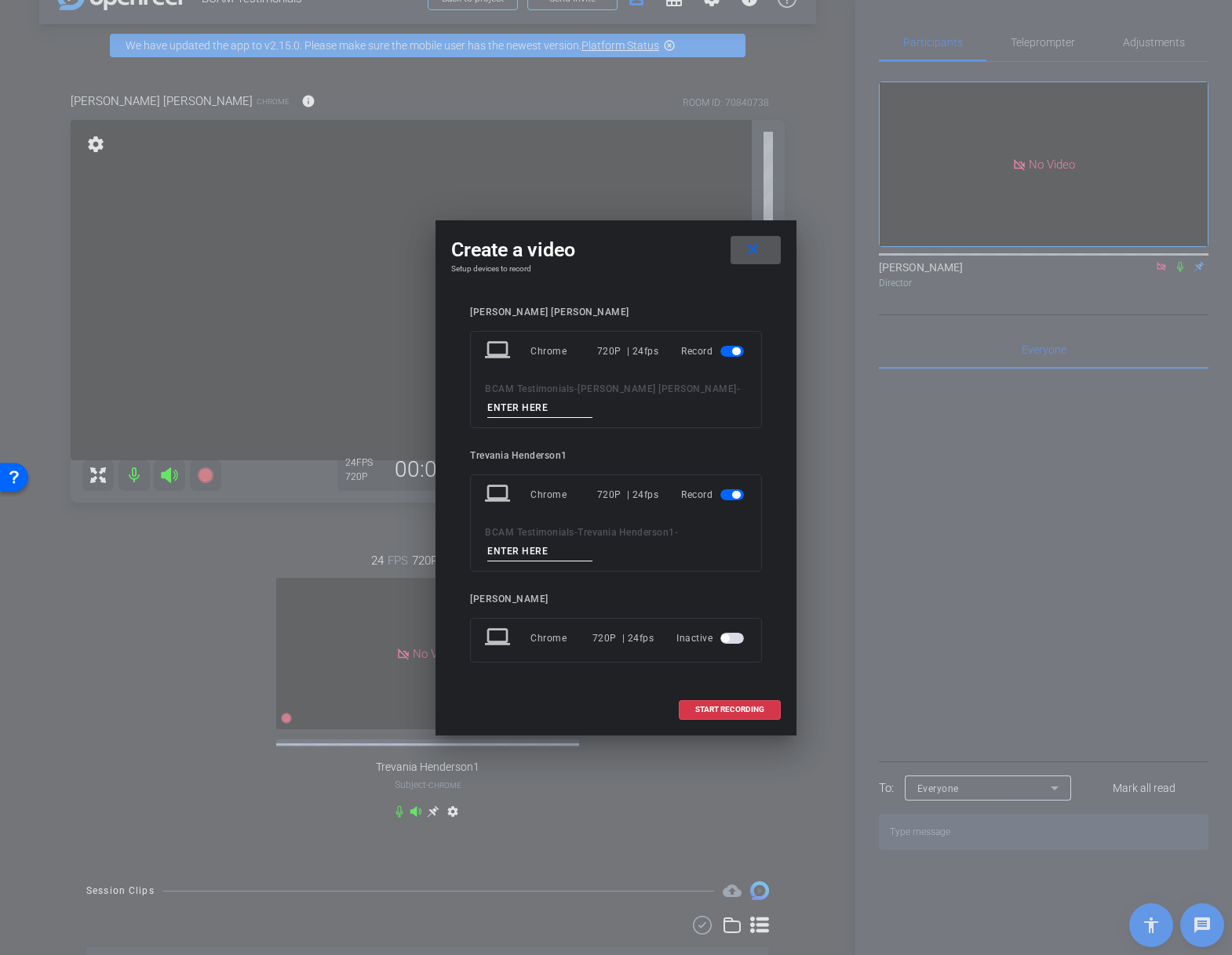
click at [725, 494] on span "button" at bounding box center [732, 495] width 24 height 11
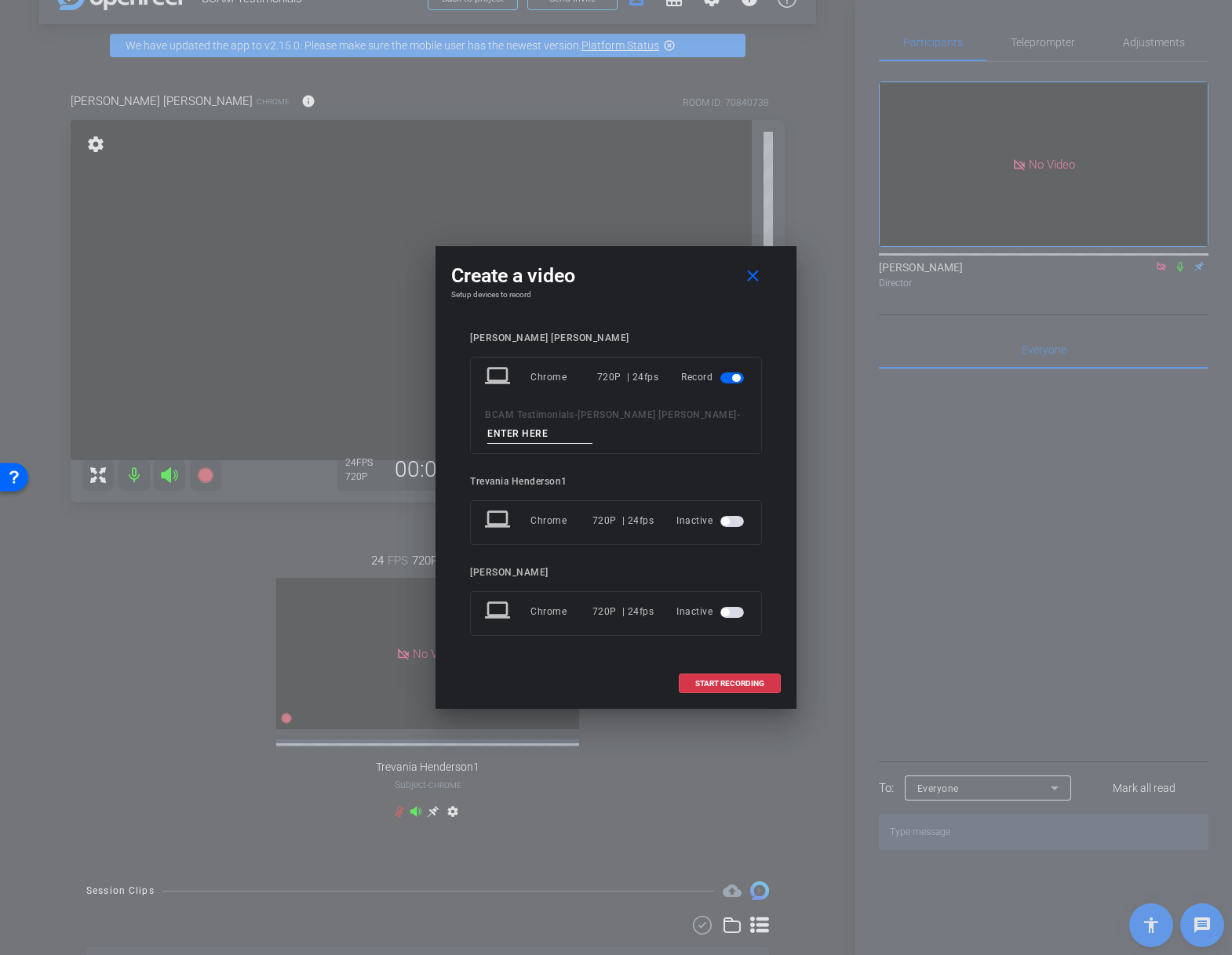
click at [528, 435] on input at bounding box center [539, 433] width 105 height 19
type input "1"
click at [733, 682] on span "START RECORDING" at bounding box center [730, 684] width 69 height 8
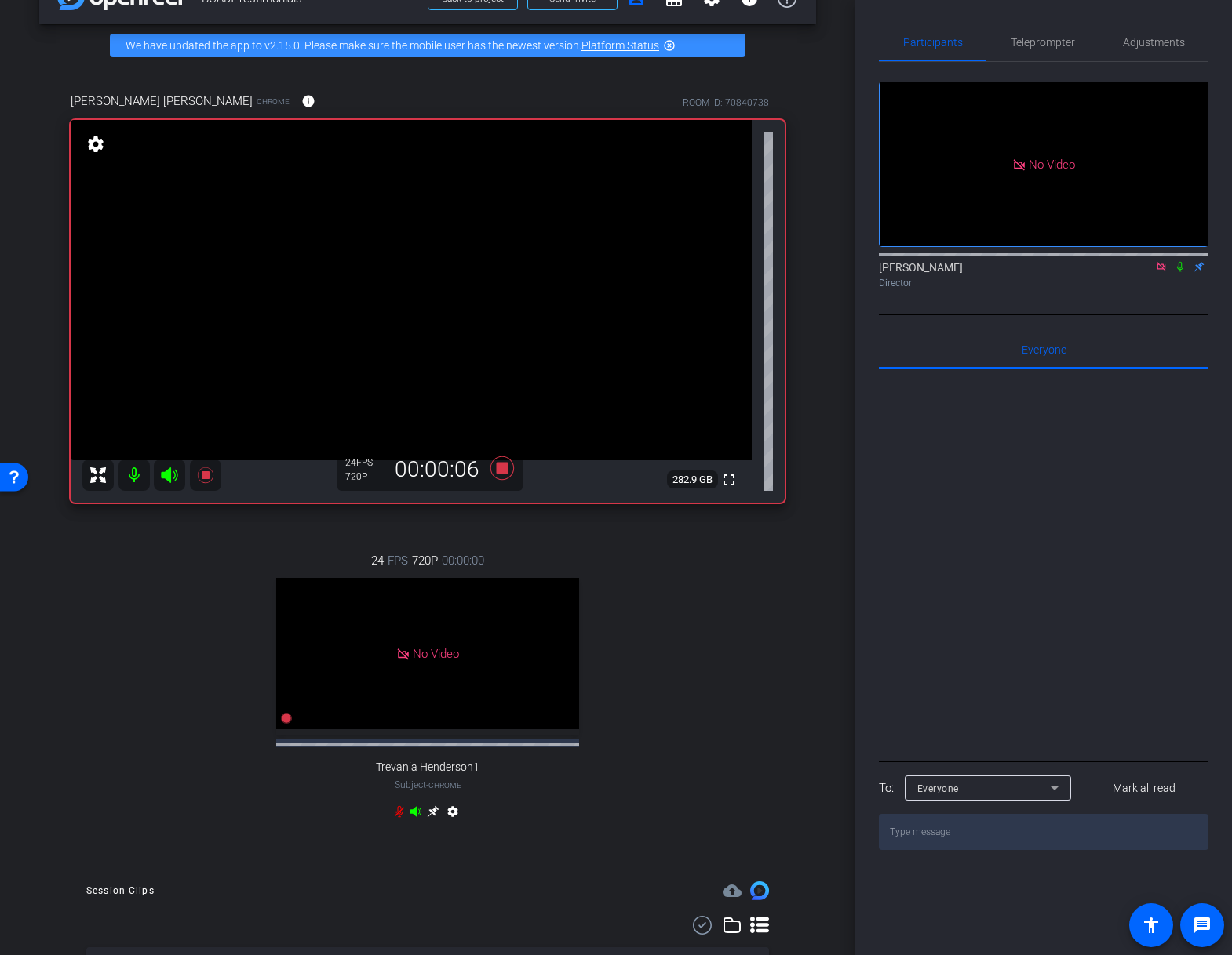
click at [1181, 272] on icon at bounding box center [1180, 266] width 6 height 10
click at [1175, 272] on icon at bounding box center [1180, 266] width 13 height 11
drag, startPoint x: 1178, startPoint y: 285, endPoint x: 1179, endPoint y: 302, distance: 17.0
click at [1178, 272] on icon at bounding box center [1180, 266] width 13 height 11
click at [1179, 272] on icon at bounding box center [1180, 266] width 13 height 11
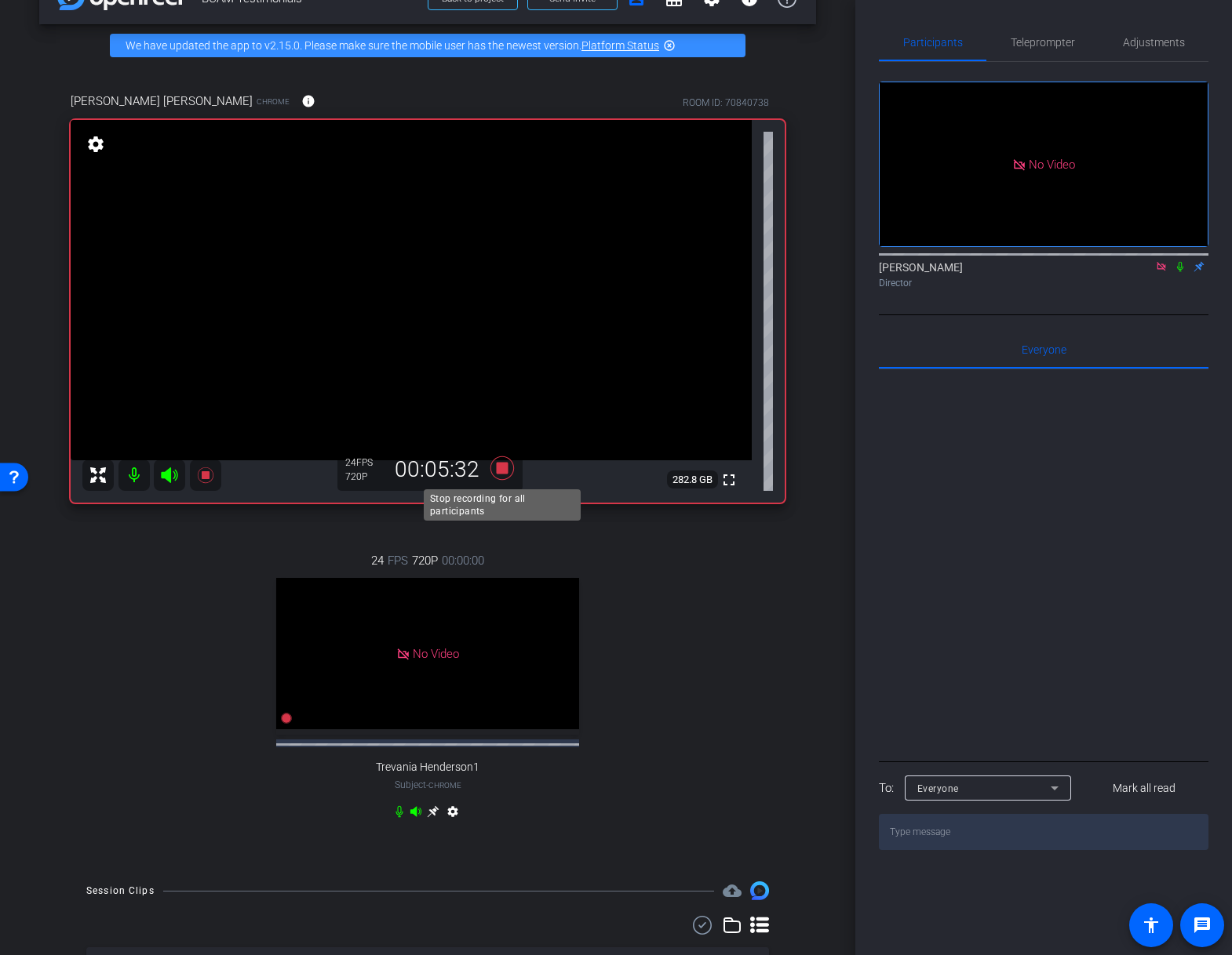
click at [502, 470] on icon at bounding box center [502, 468] width 24 height 24
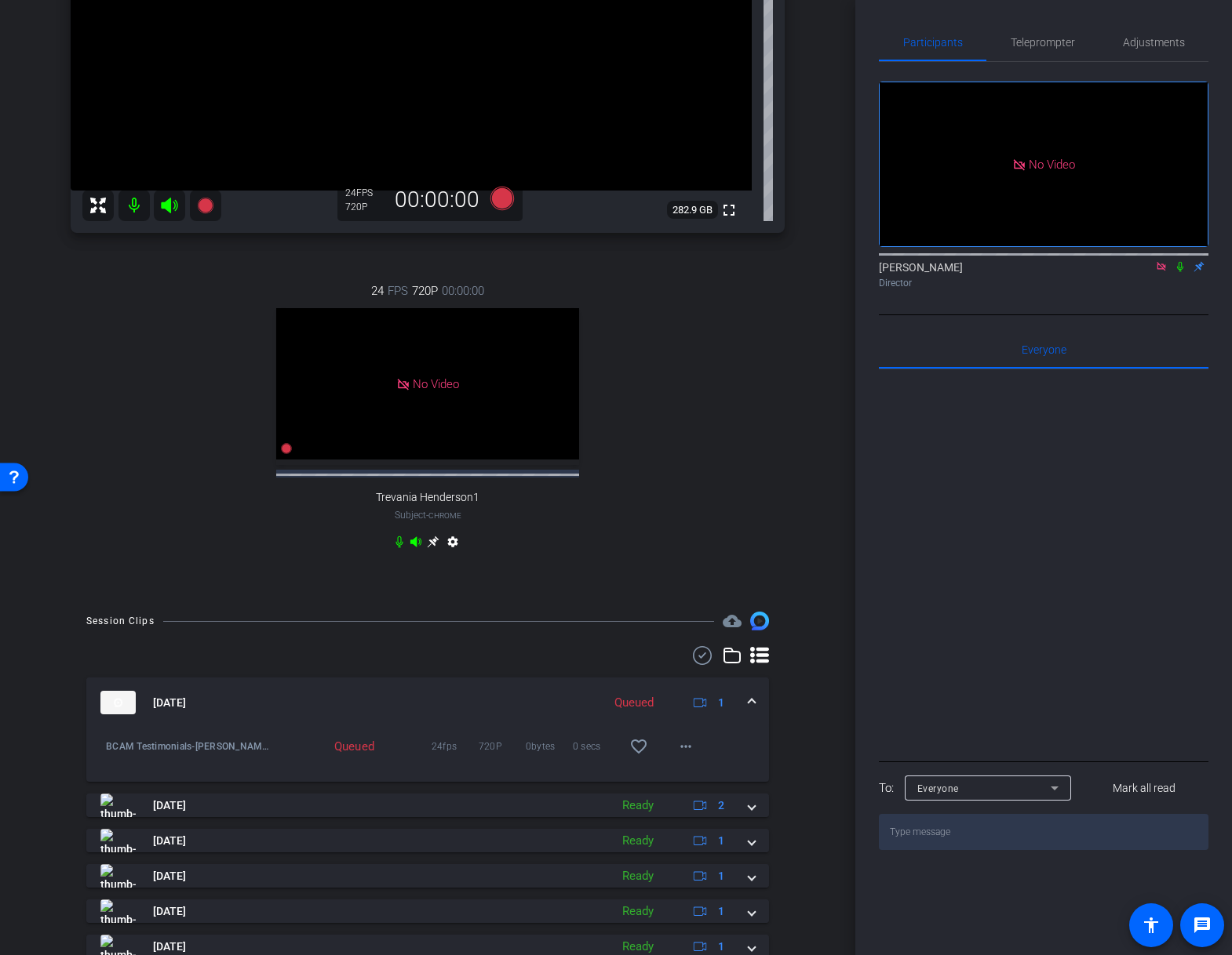
scroll to position [317, 0]
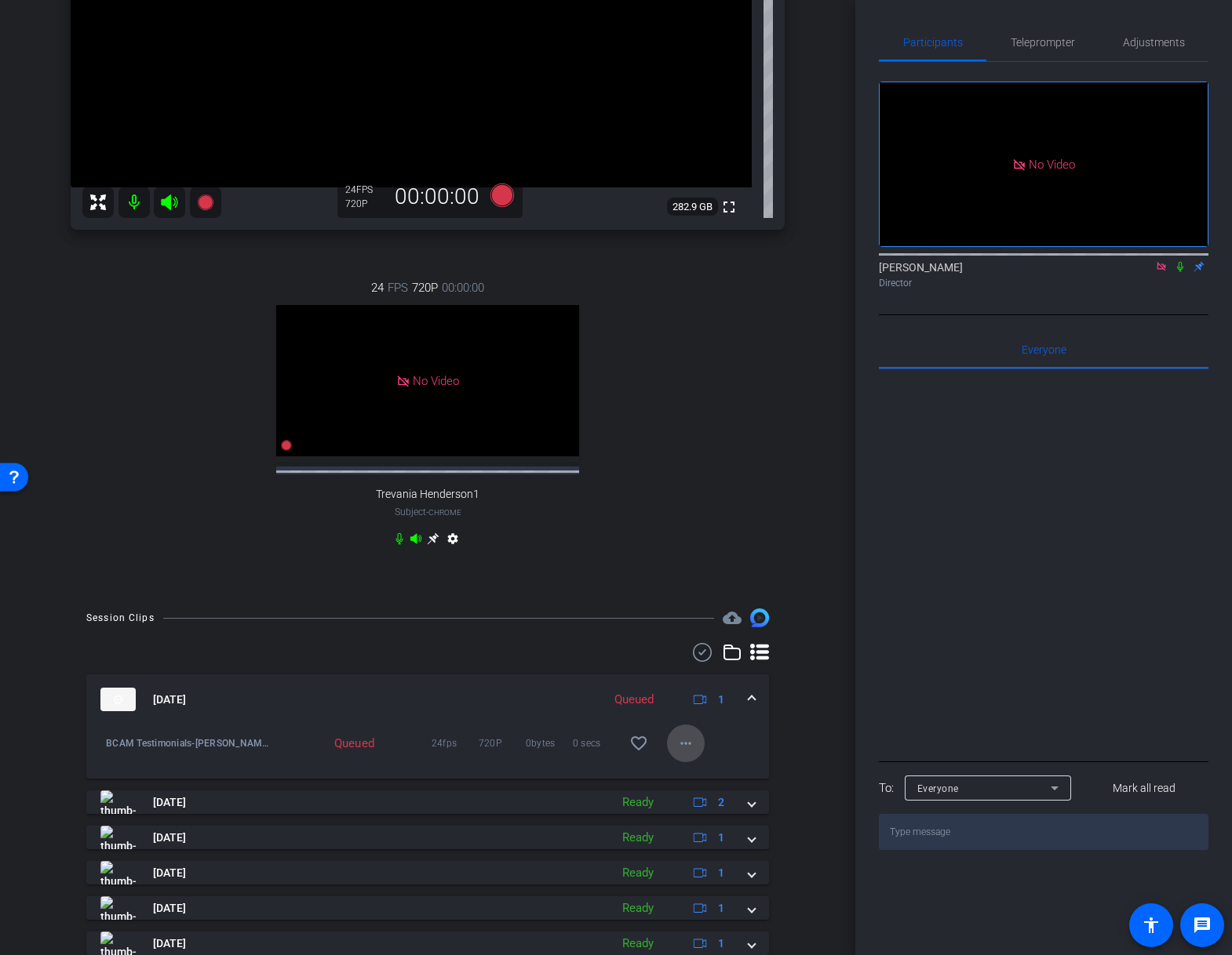
click at [690, 753] on mat-icon "more_horiz" at bounding box center [685, 743] width 19 height 19
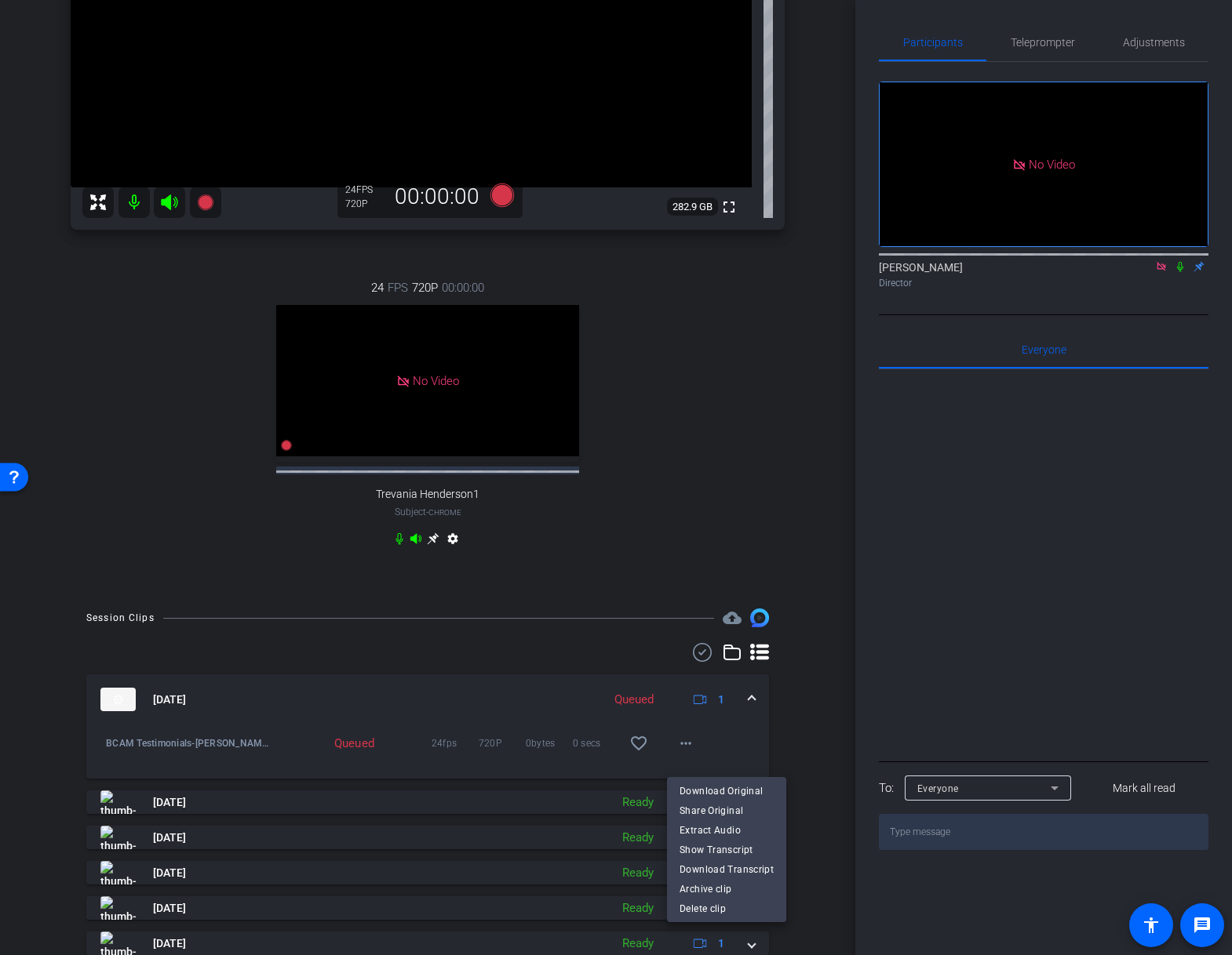
click at [713, 748] on div at bounding box center [616, 477] width 1232 height 955
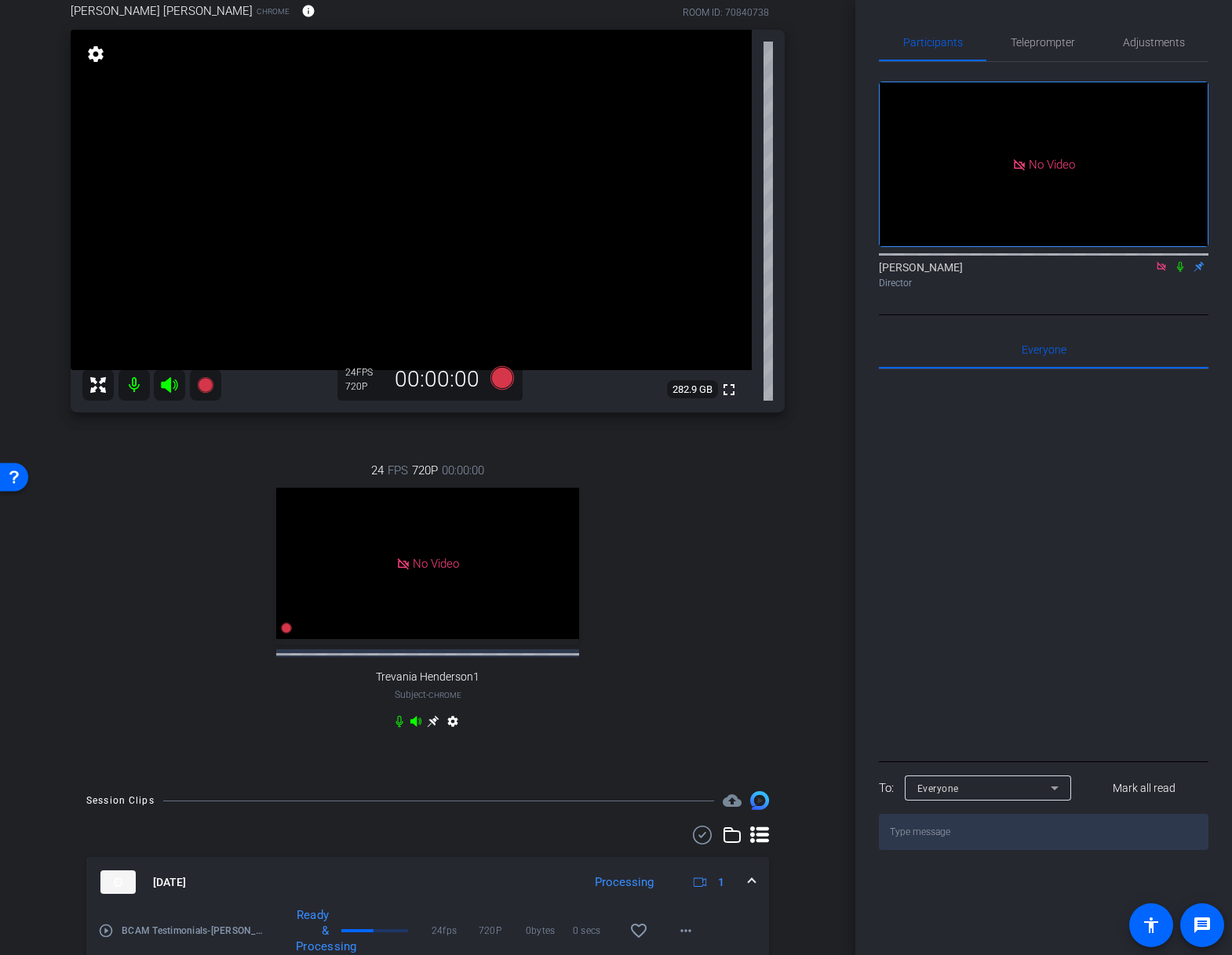
scroll to position [132, 0]
click at [501, 378] on icon at bounding box center [502, 379] width 24 height 24
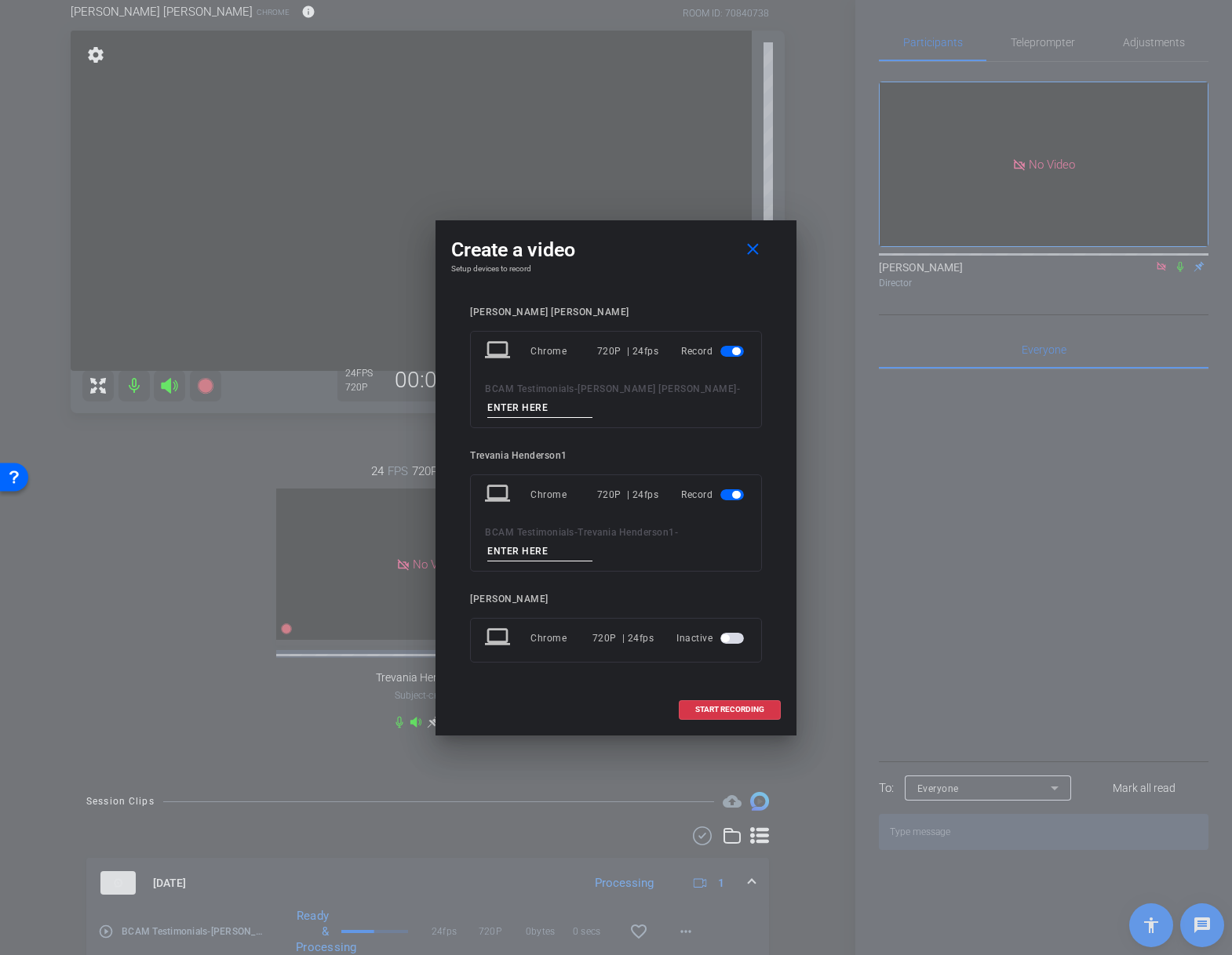
click at [523, 405] on input at bounding box center [539, 408] width 105 height 19
type input "2"
click at [723, 497] on span "button" at bounding box center [732, 495] width 24 height 11
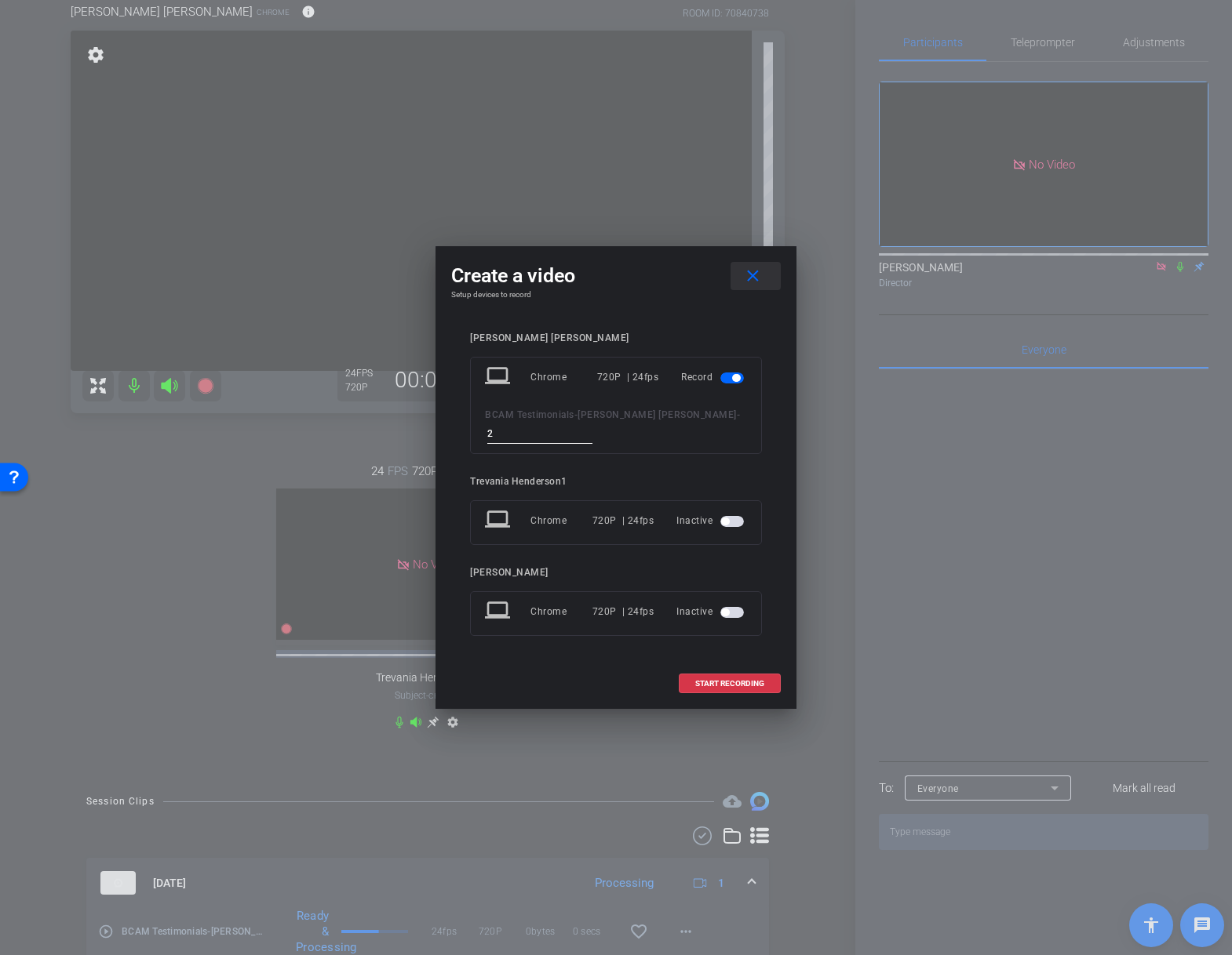
click at [752, 273] on mat-icon "close" at bounding box center [752, 275] width 19 height 19
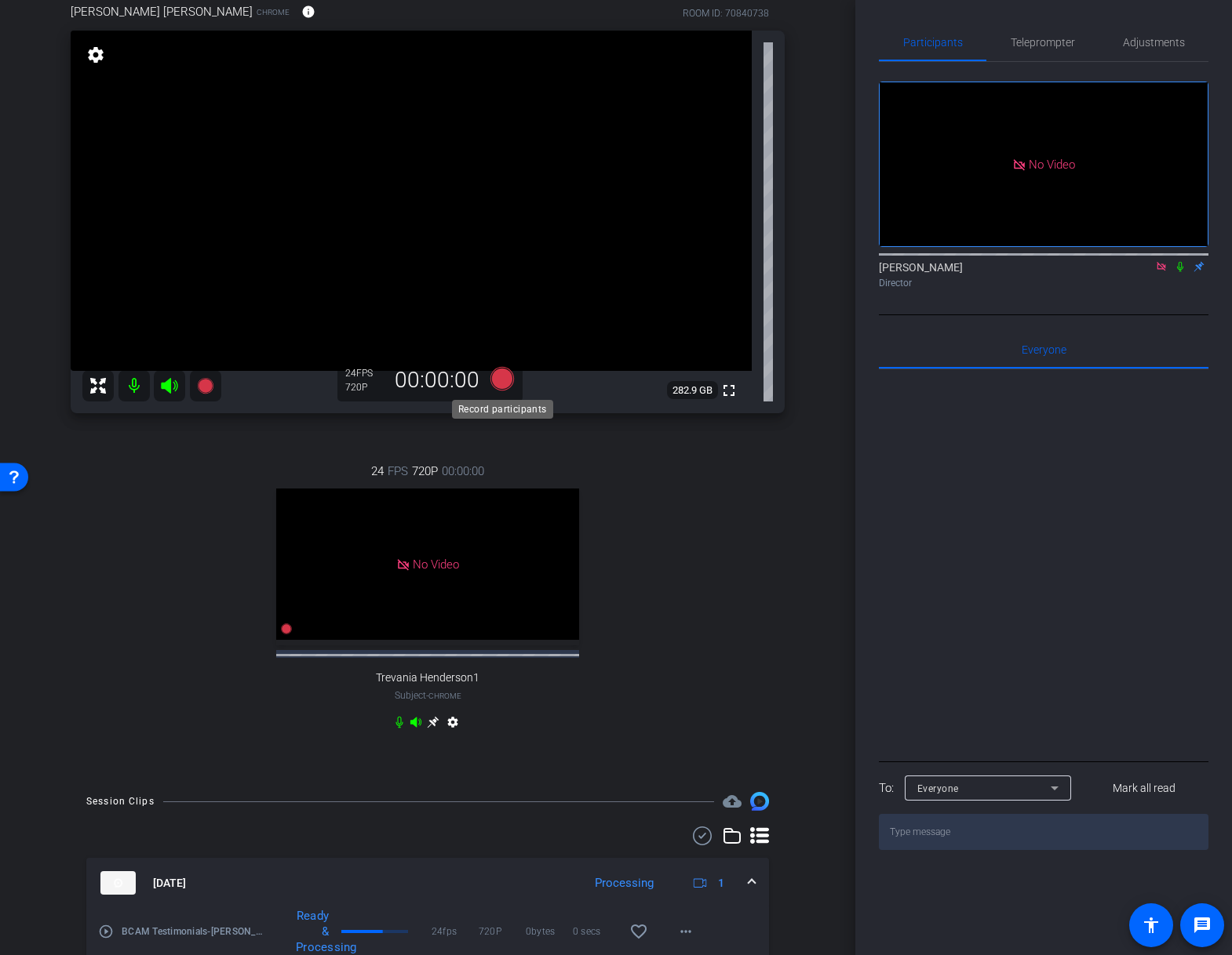
click at [501, 378] on icon at bounding box center [502, 379] width 24 height 24
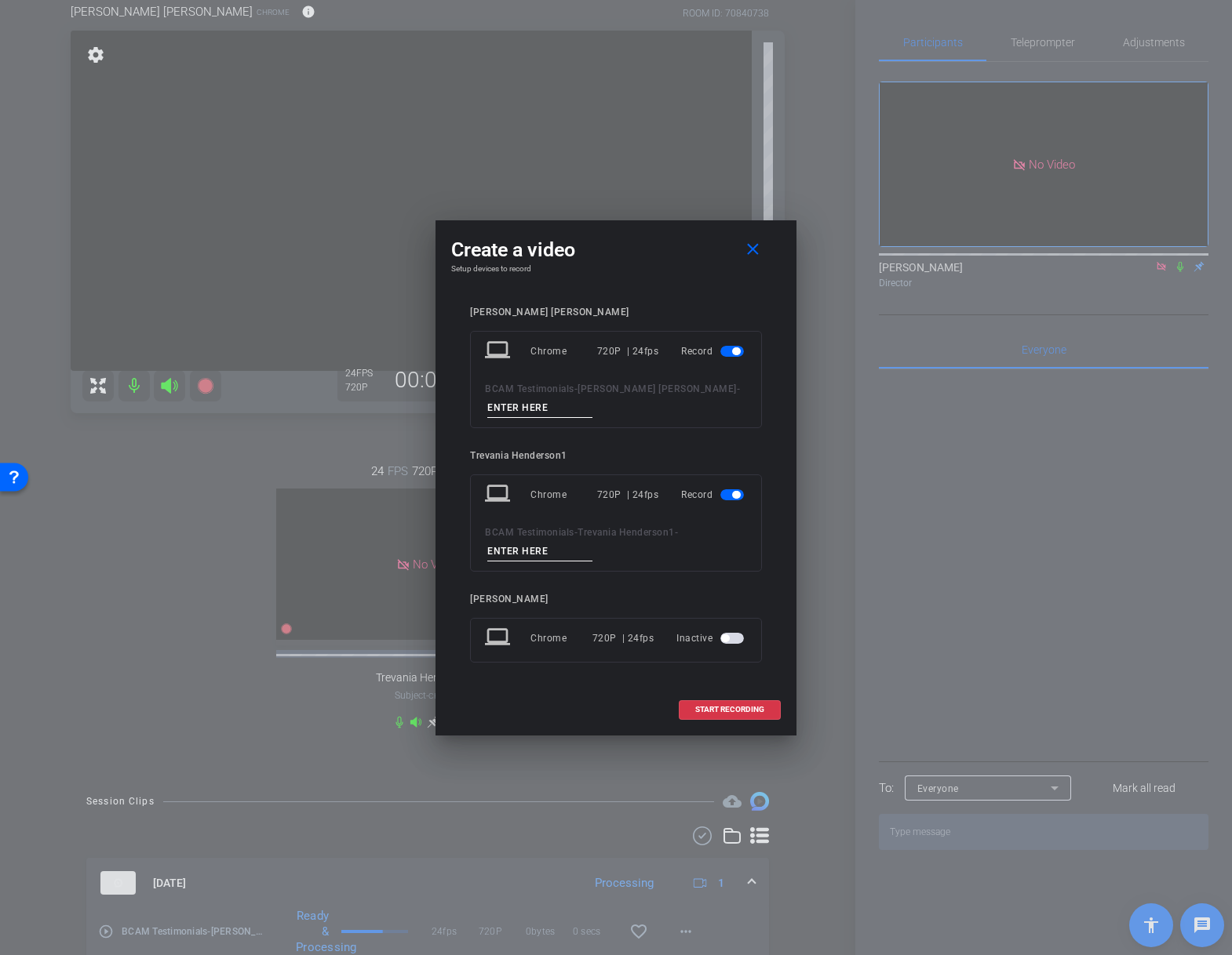
click at [524, 413] on input at bounding box center [539, 408] width 105 height 19
type input "2"
click at [718, 494] on div "Record" at bounding box center [714, 494] width 66 height 28
click at [726, 495] on span "button" at bounding box center [732, 495] width 24 height 11
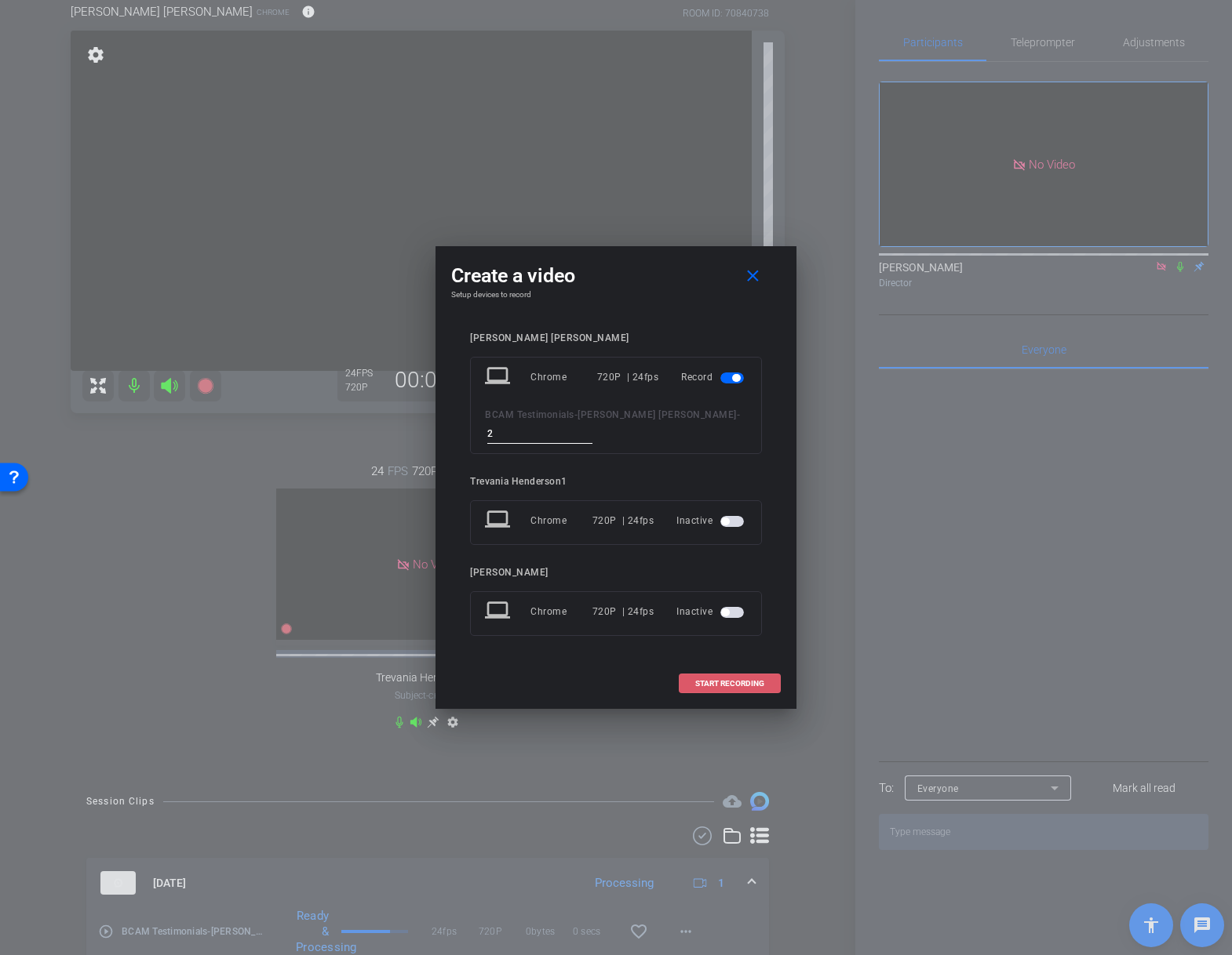
click at [729, 680] on span "START RECORDING" at bounding box center [730, 684] width 69 height 8
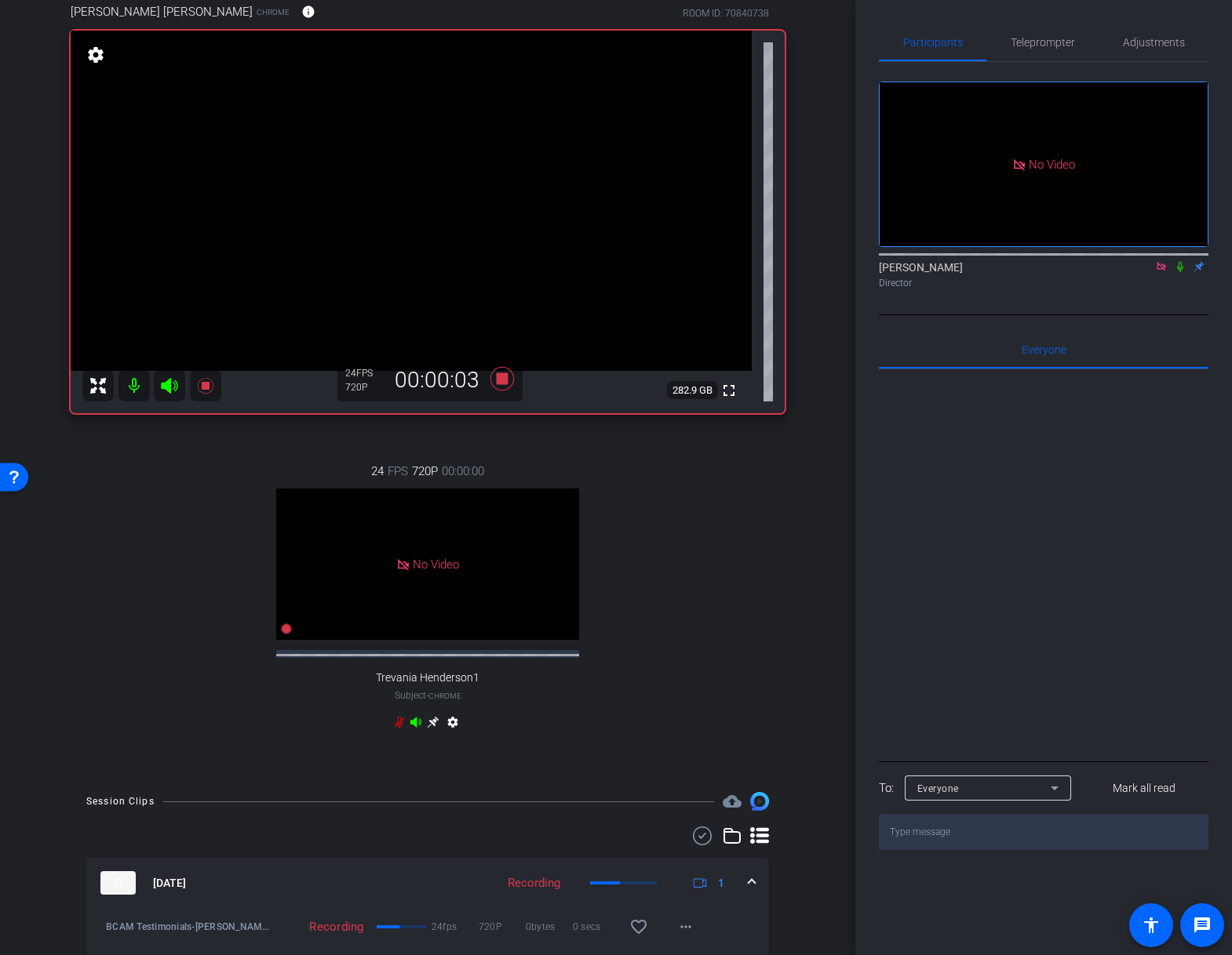
drag, startPoint x: 1177, startPoint y: 290, endPoint x: 1185, endPoint y: 317, distance: 28.2
click at [1178, 272] on icon at bounding box center [1180, 266] width 13 height 11
click at [1179, 272] on icon at bounding box center [1180, 266] width 8 height 10
drag, startPoint x: 1177, startPoint y: 285, endPoint x: 1170, endPoint y: 369, distance: 84.3
click at [1177, 272] on icon at bounding box center [1180, 266] width 13 height 11
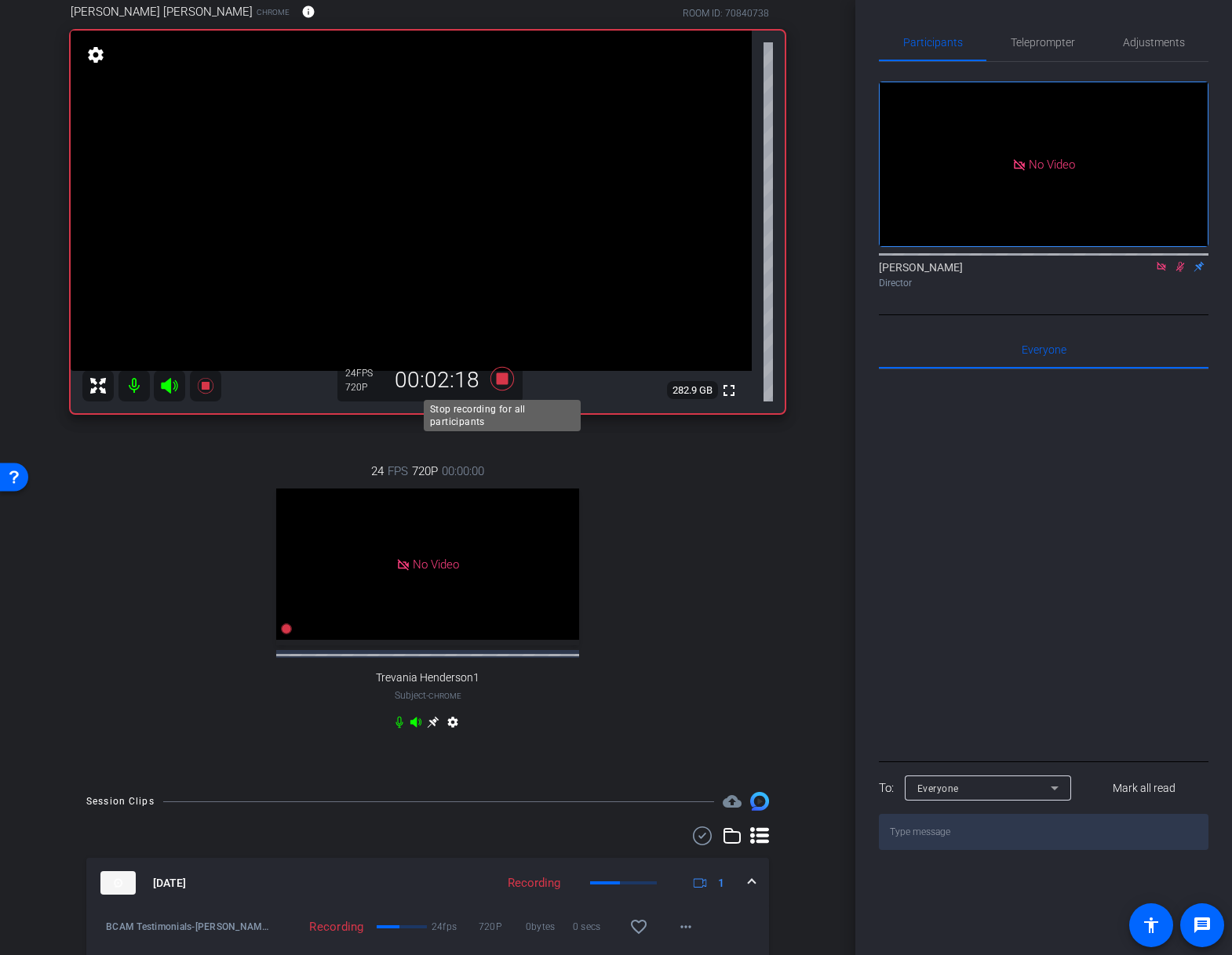
click at [499, 377] on icon at bounding box center [502, 379] width 24 height 24
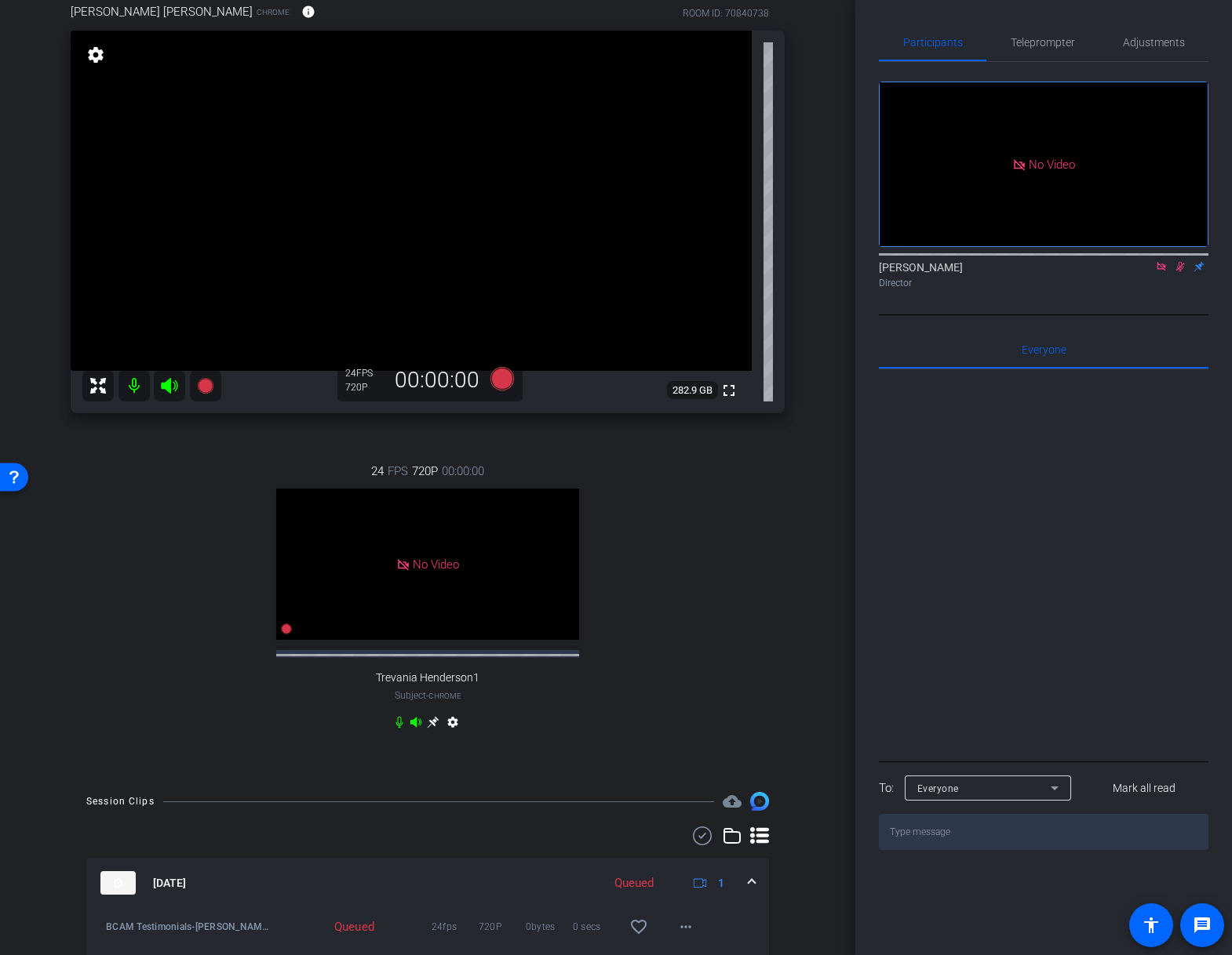
click at [1182, 272] on icon at bounding box center [1180, 266] width 8 height 10
click at [1162, 272] on icon at bounding box center [1162, 266] width 13 height 11
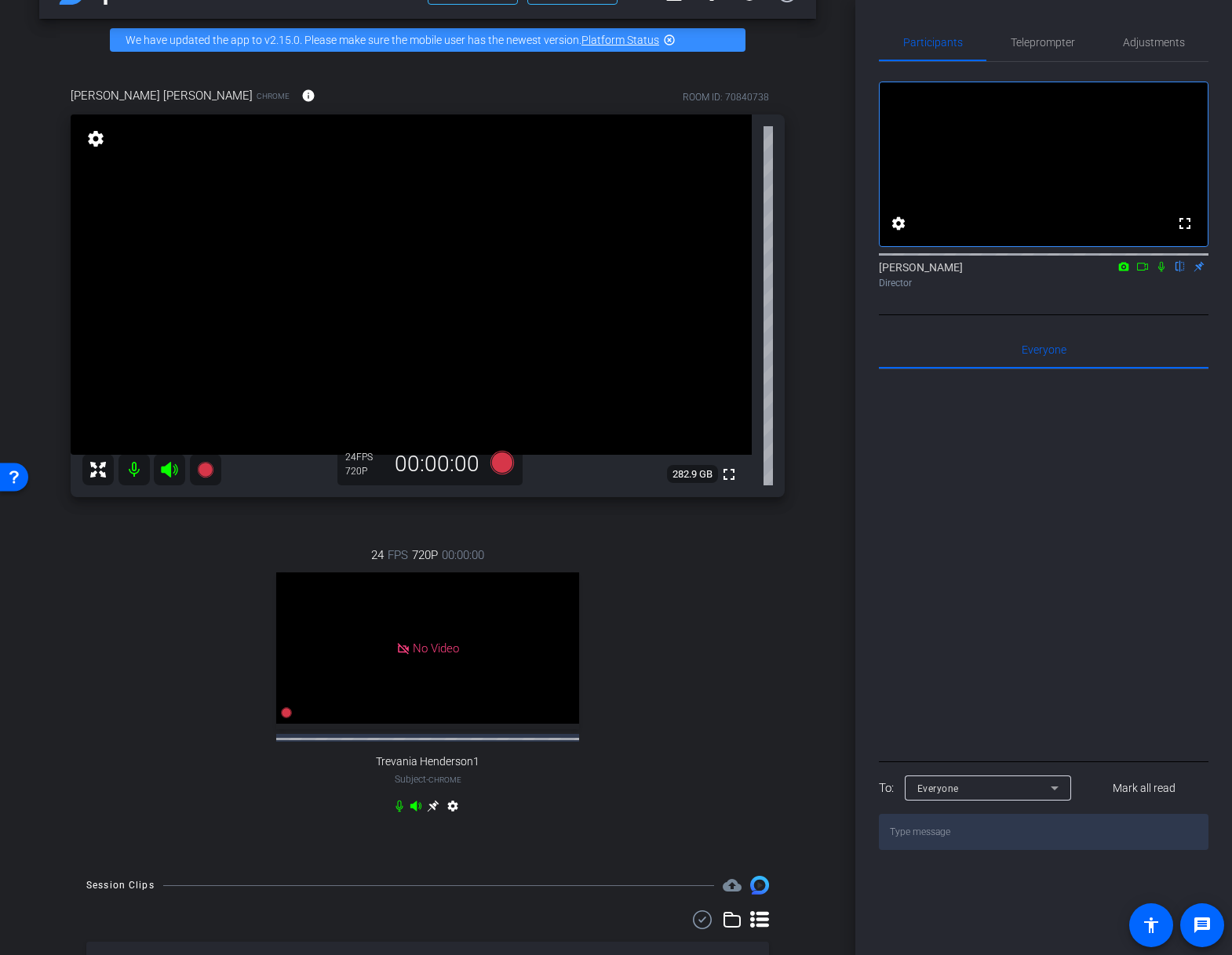
scroll to position [47, 0]
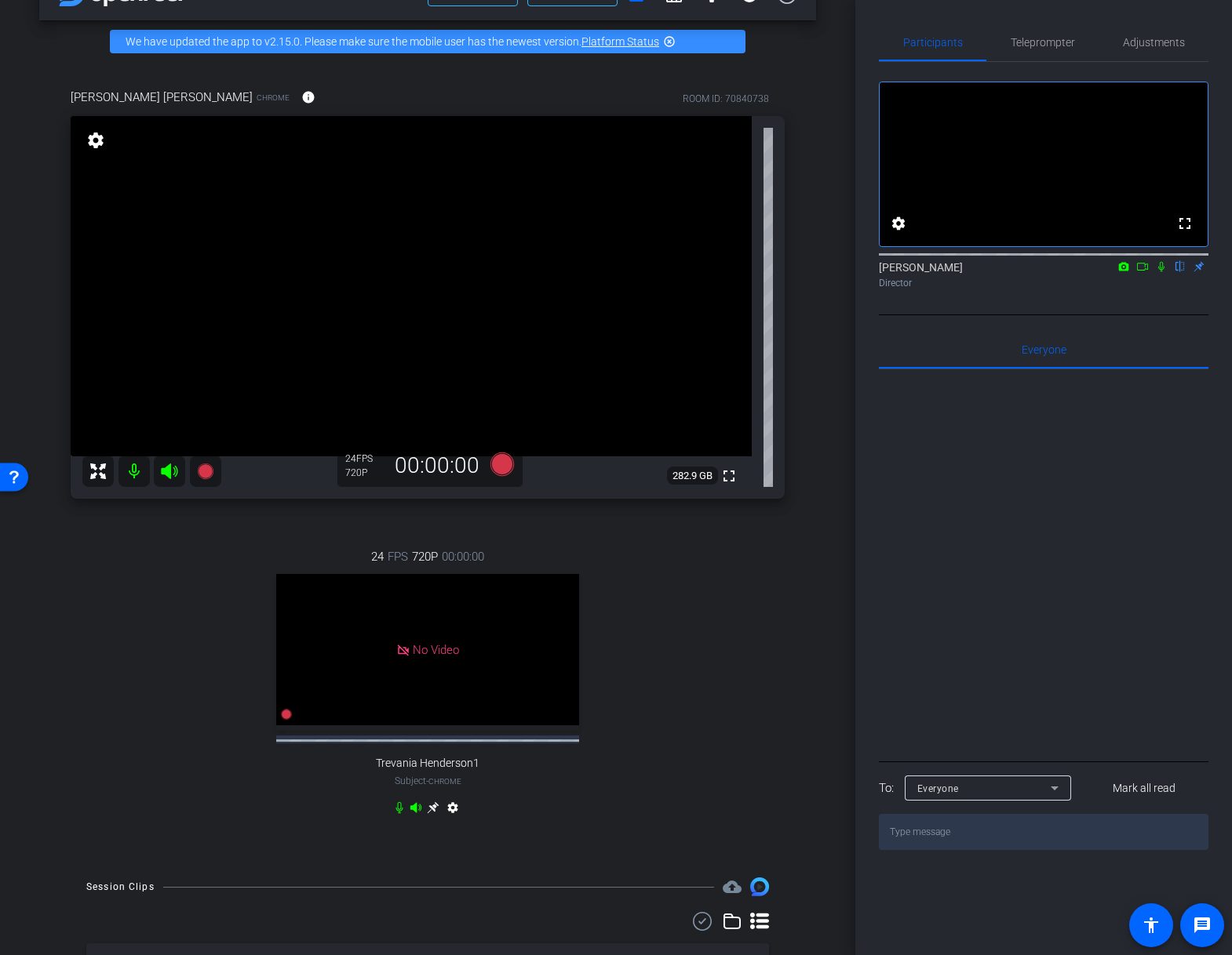
click at [816, 542] on div "arrow_back BCAM Testimonials Back to project Send invite account_box grid_on se…" at bounding box center [427, 430] width 855 height 955
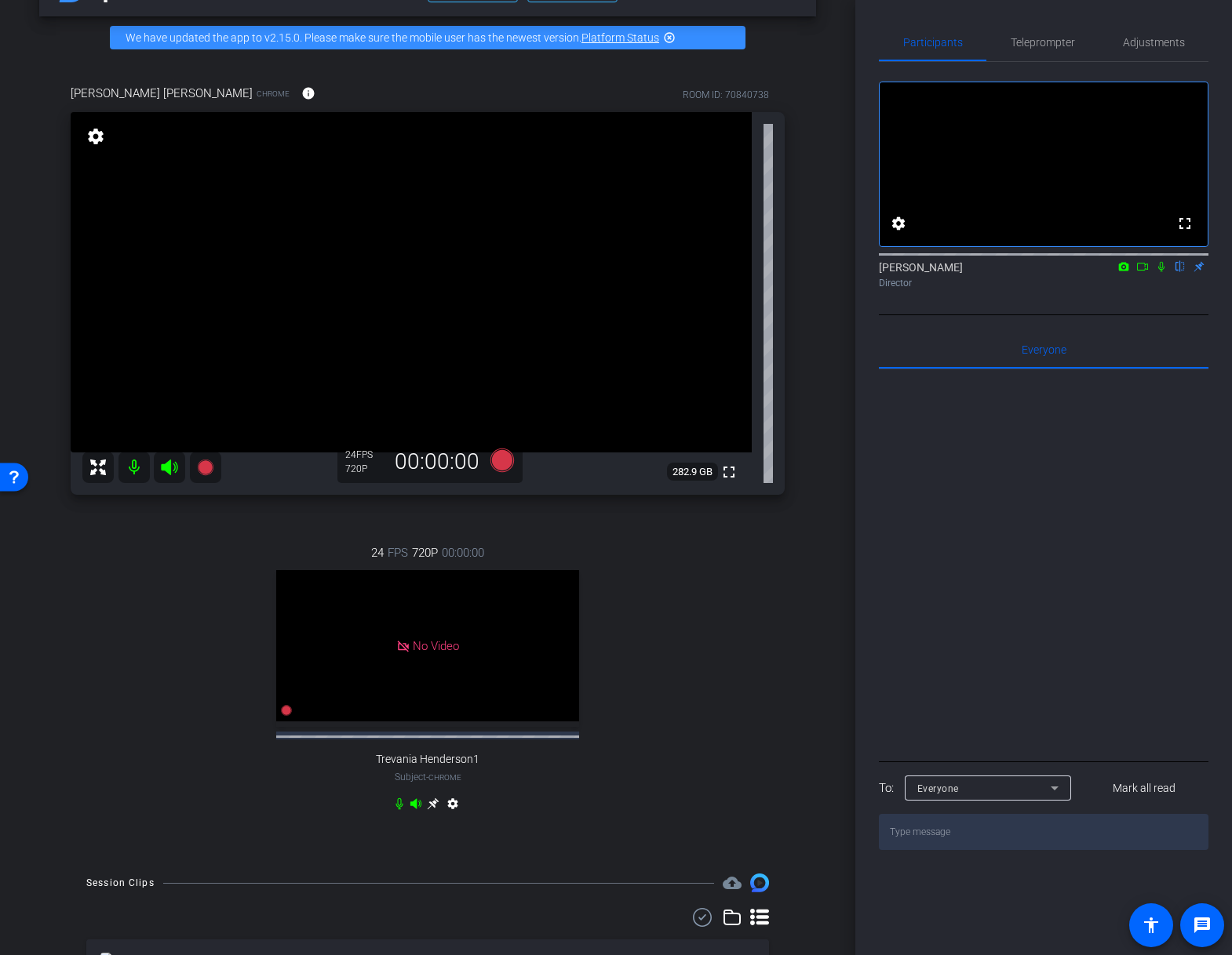
click at [778, 617] on div "24 FPS 720P 00:00:00 No Video Trevania Henderson1 Subject - Chrome settings" at bounding box center [427, 680] width 714 height 324
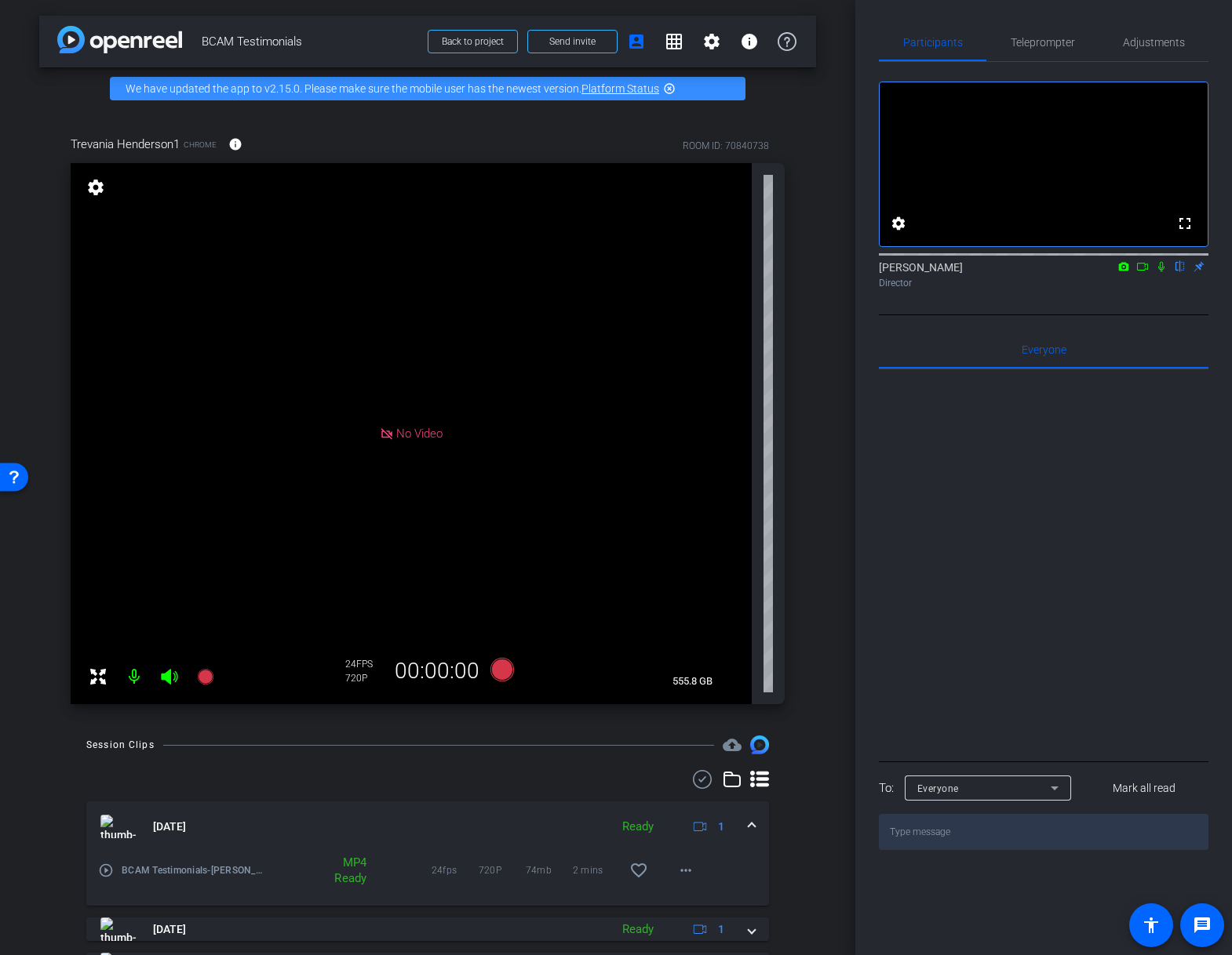
click at [1104, 653] on div at bounding box center [1043, 564] width 329 height 389
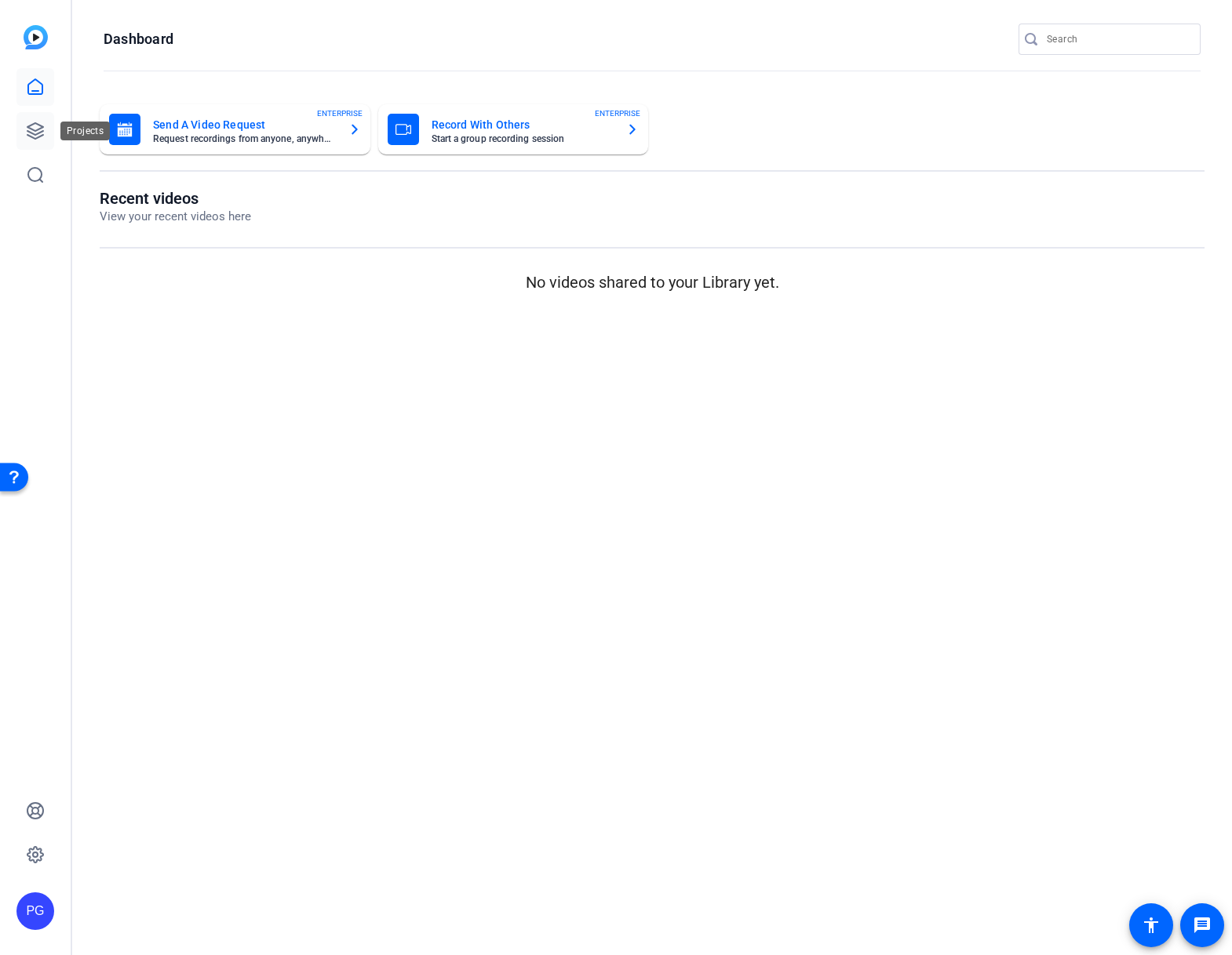
click at [27, 130] on icon at bounding box center [35, 130] width 16 height 16
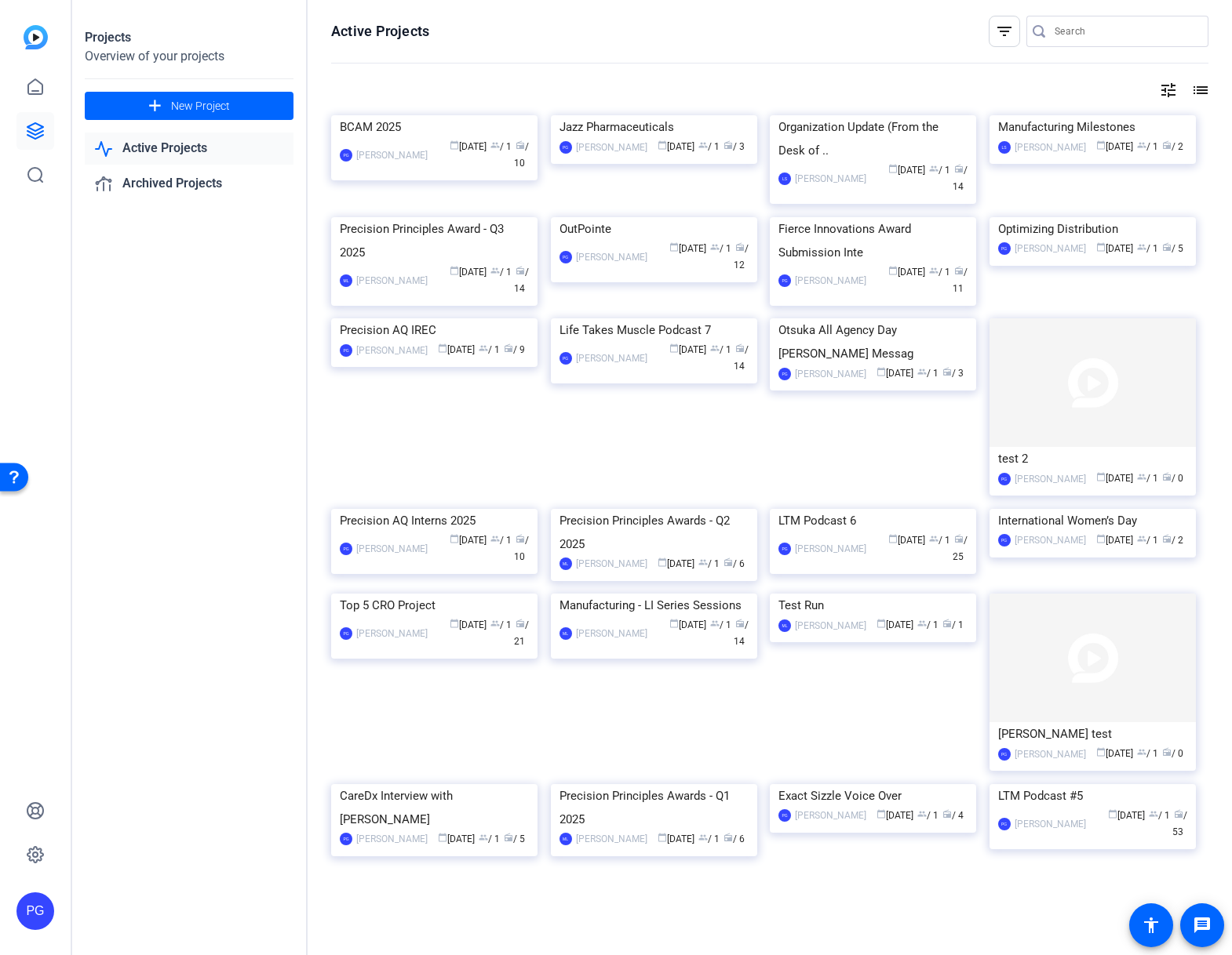
click at [475, 115] on img at bounding box center [434, 115] width 206 height 0
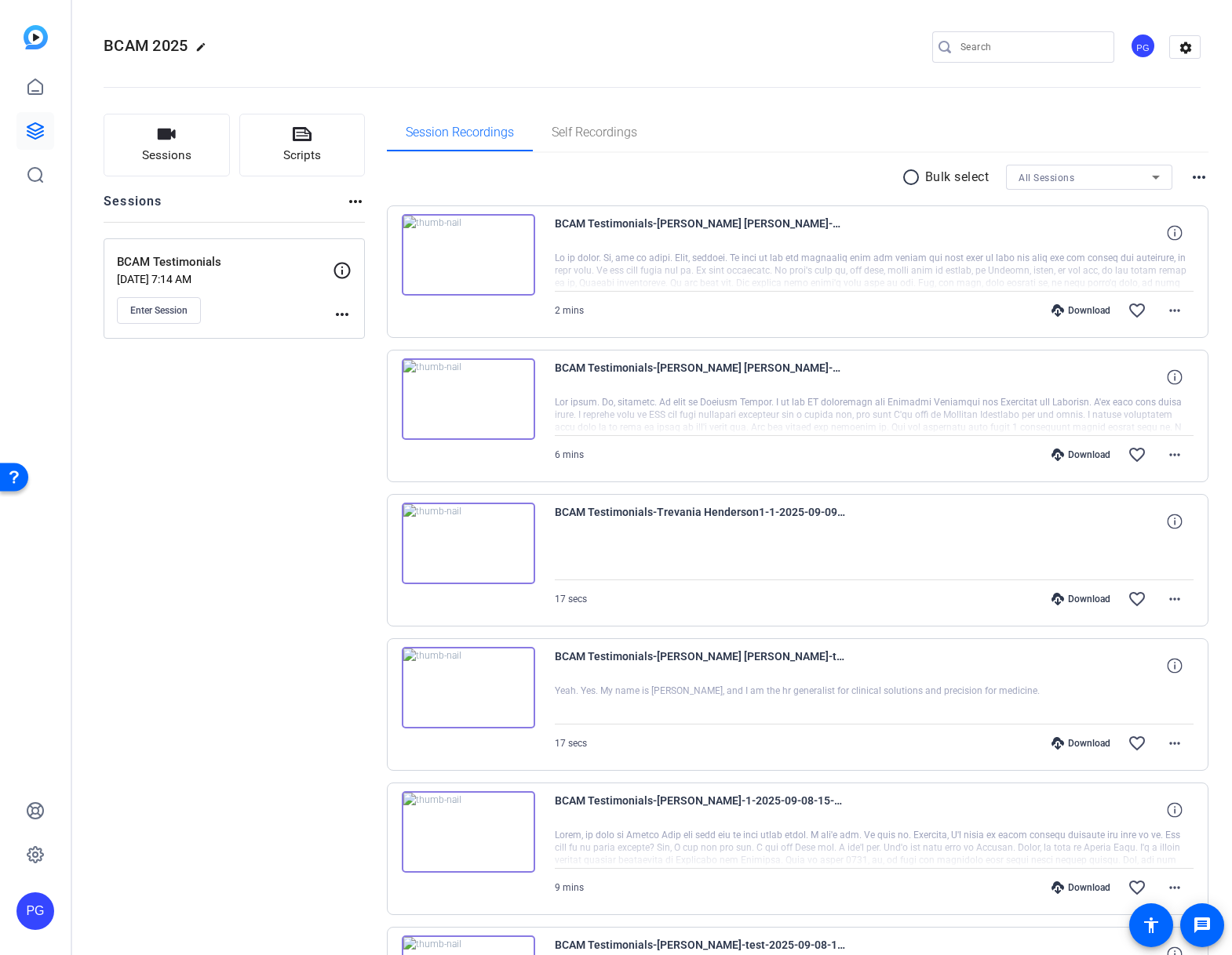
click at [462, 394] on img at bounding box center [468, 399] width 133 height 81
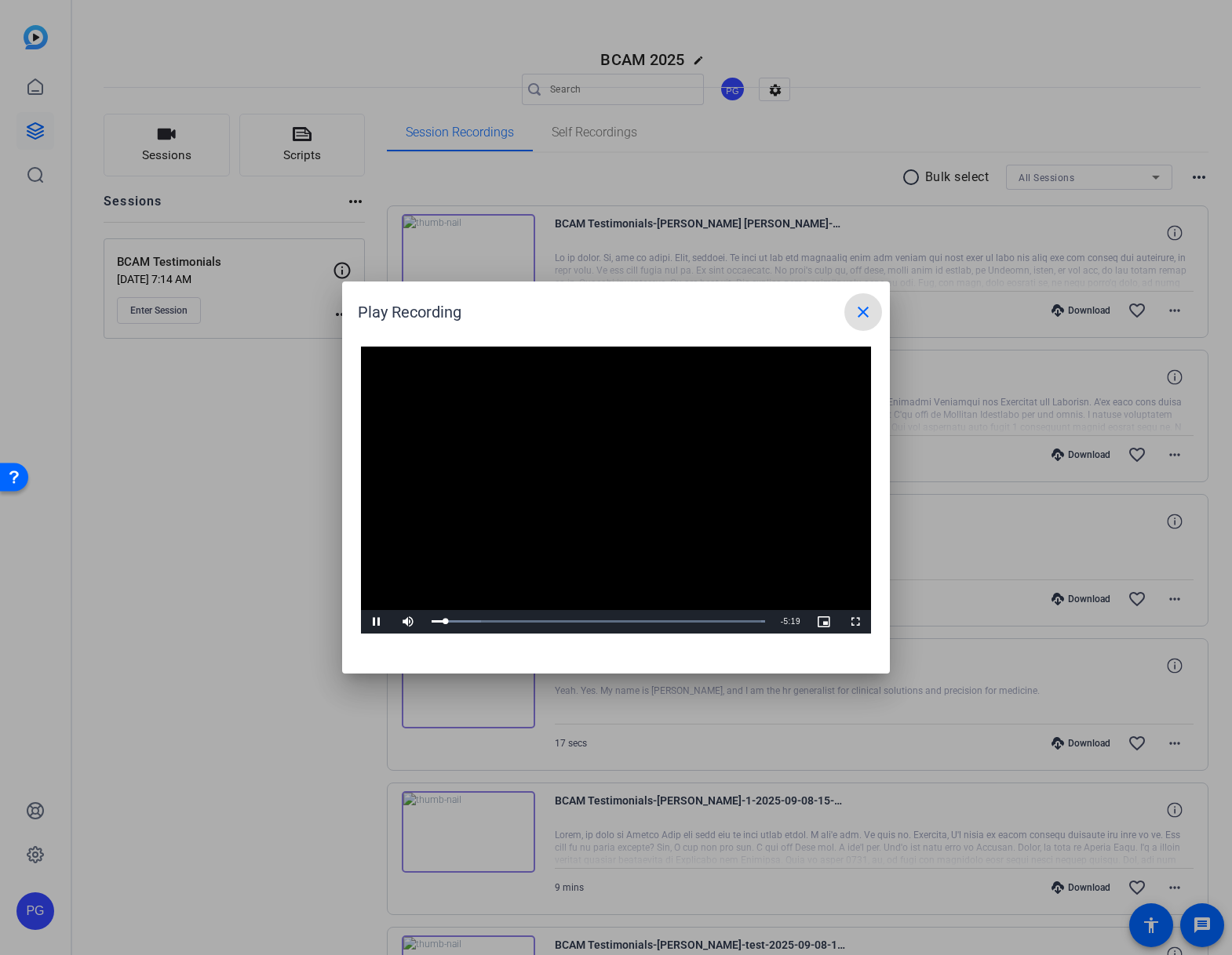
click at [844, 294] on button "close" at bounding box center [862, 312] width 37 height 37
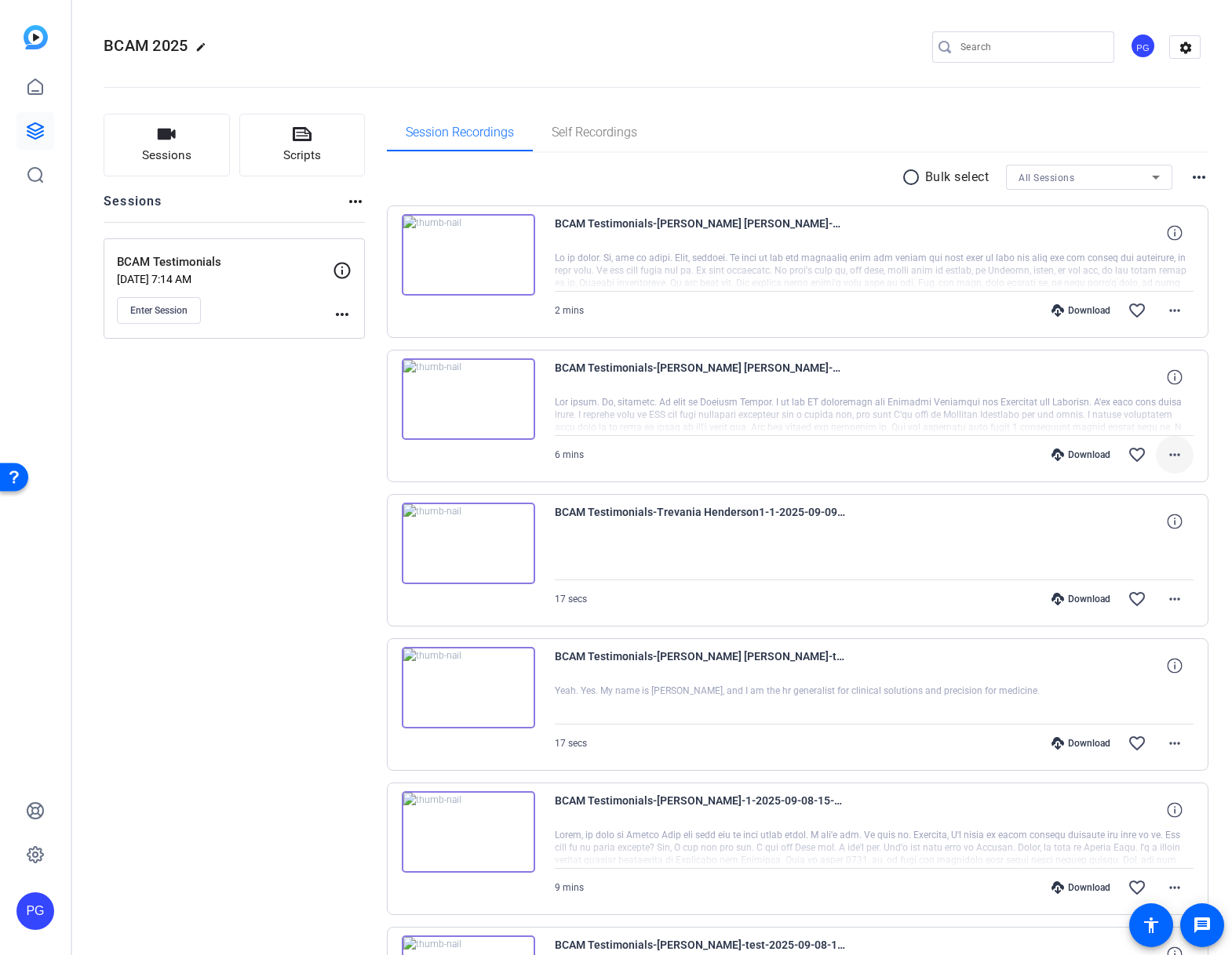
click at [1175, 454] on mat-icon "more_horiz" at bounding box center [1175, 454] width 19 height 19
click at [1127, 524] on span "Download MP4" at bounding box center [1133, 527] width 94 height 19
click at [1172, 310] on mat-icon "more_horiz" at bounding box center [1175, 310] width 19 height 19
click at [1134, 384] on span "Download MP4" at bounding box center [1133, 382] width 94 height 19
